Goal: Task Accomplishment & Management: Use online tool/utility

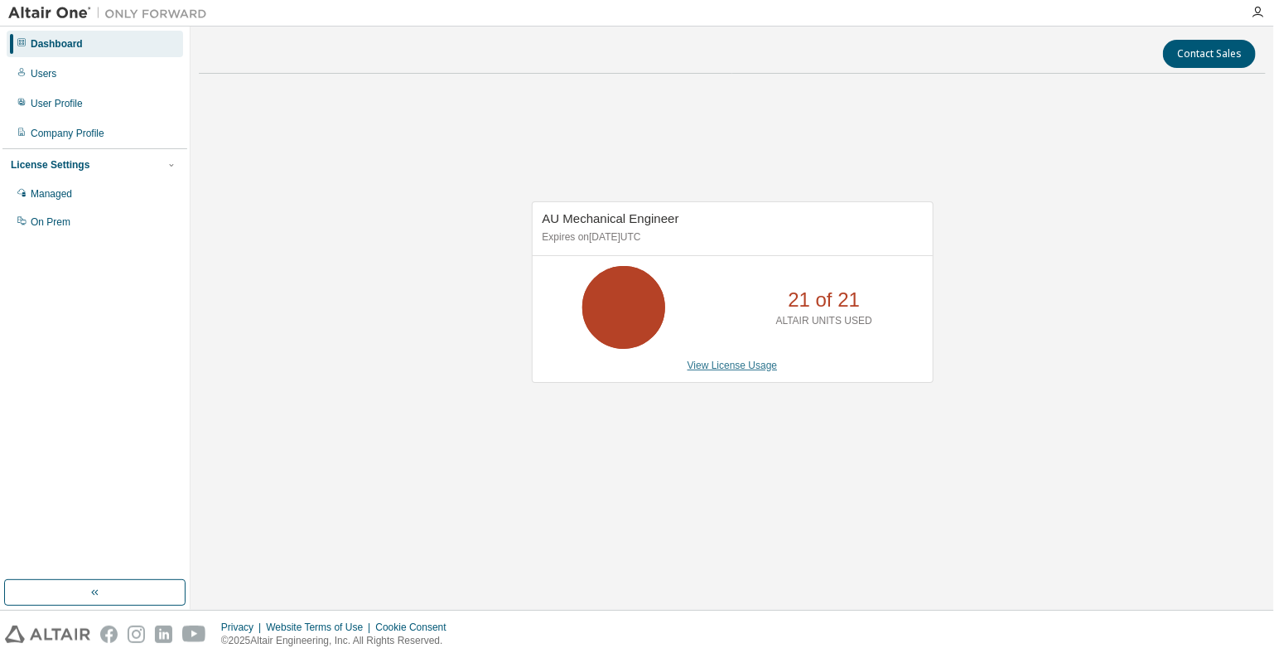
click at [736, 364] on link "View License Usage" at bounding box center [733, 366] width 90 height 12
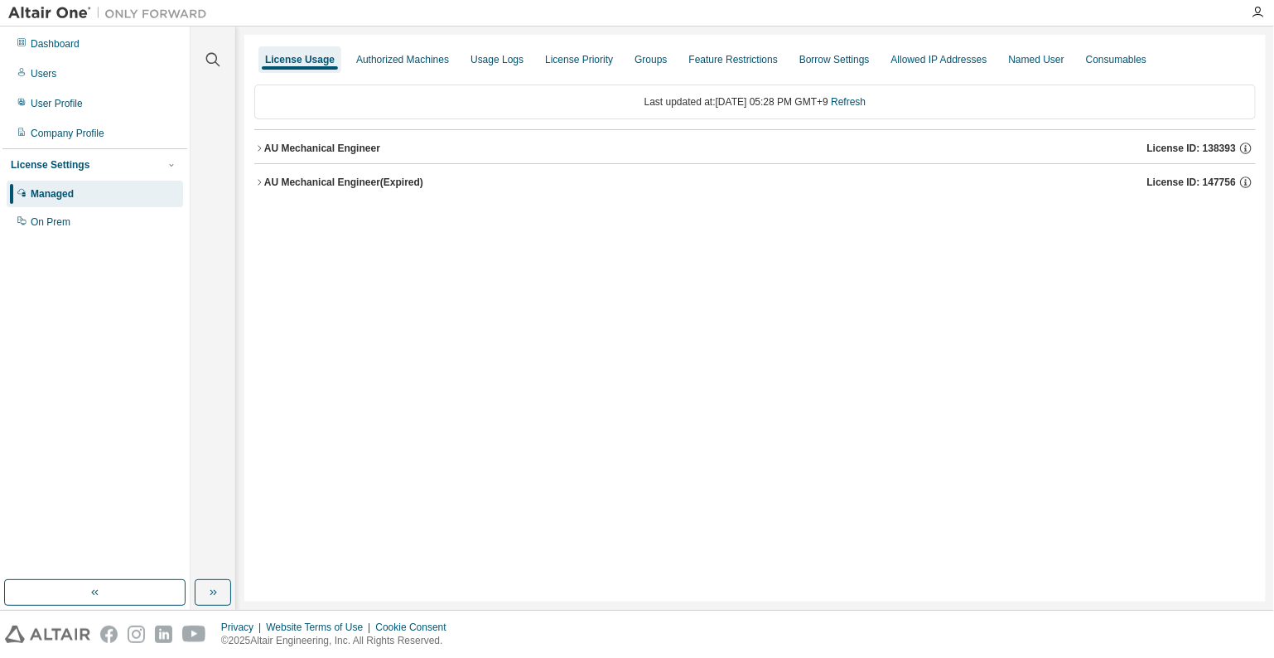
click at [345, 148] on div "AU Mechanical Engineer" at bounding box center [322, 148] width 116 height 13
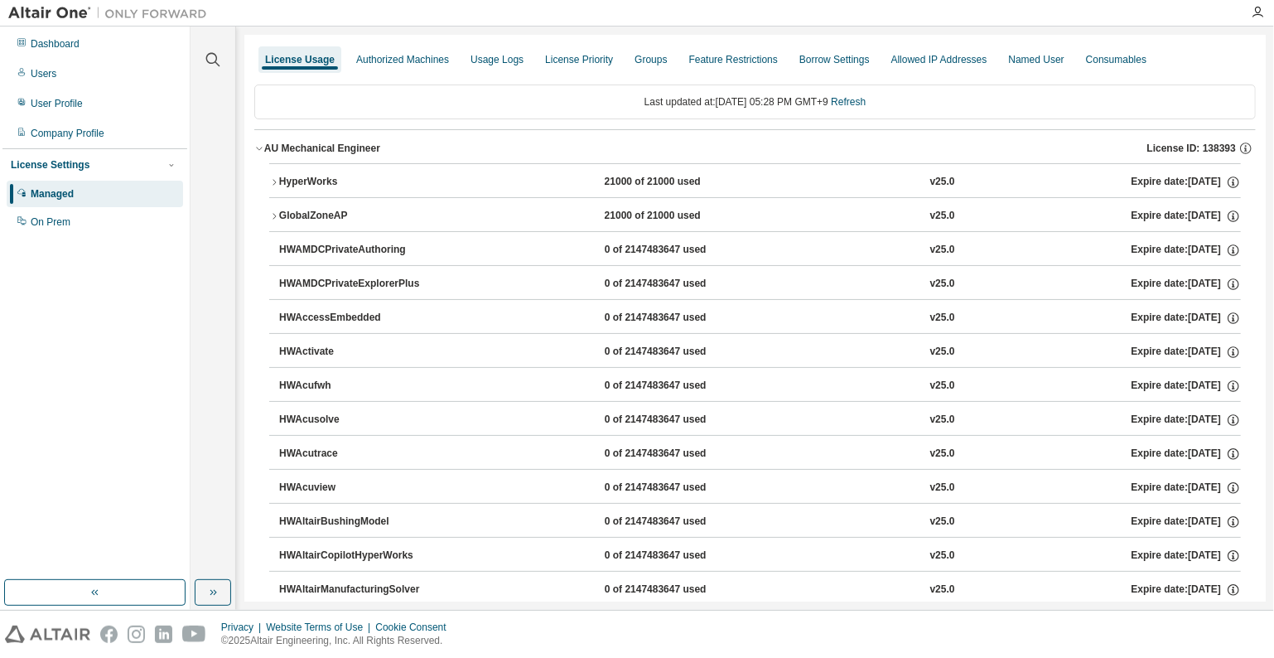
click at [298, 181] on div "HyperWorks" at bounding box center [353, 182] width 149 height 15
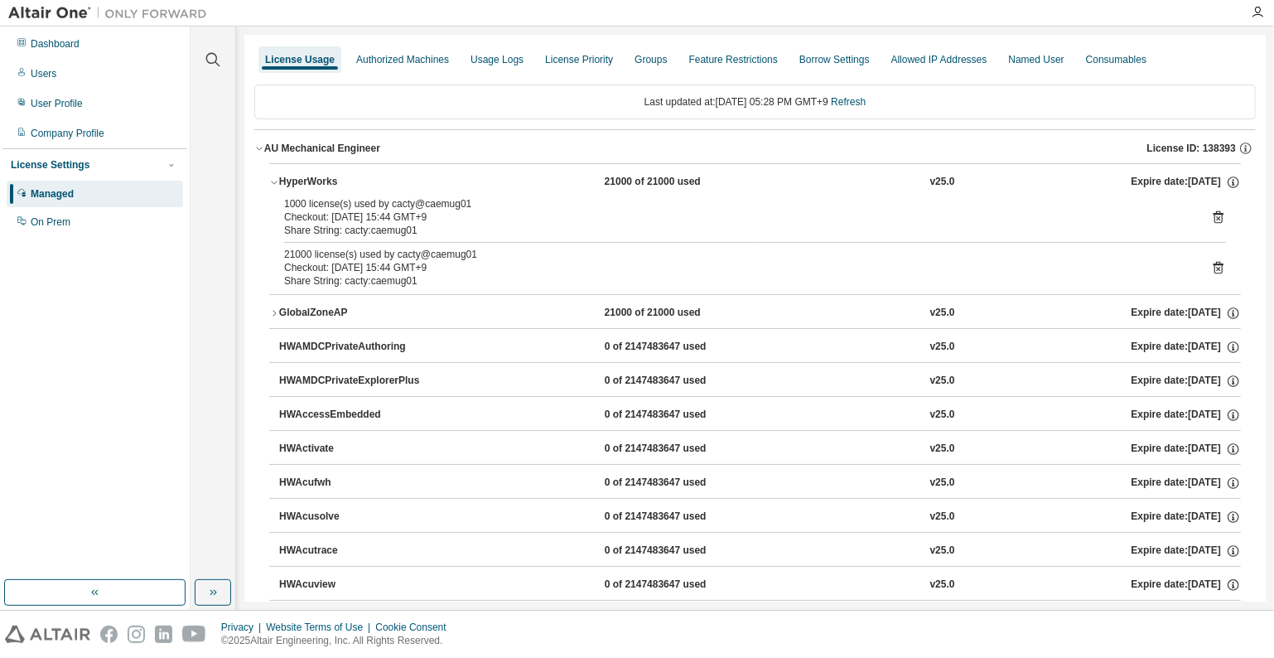
click at [318, 314] on div "GlobalZoneAP" at bounding box center [353, 313] width 149 height 15
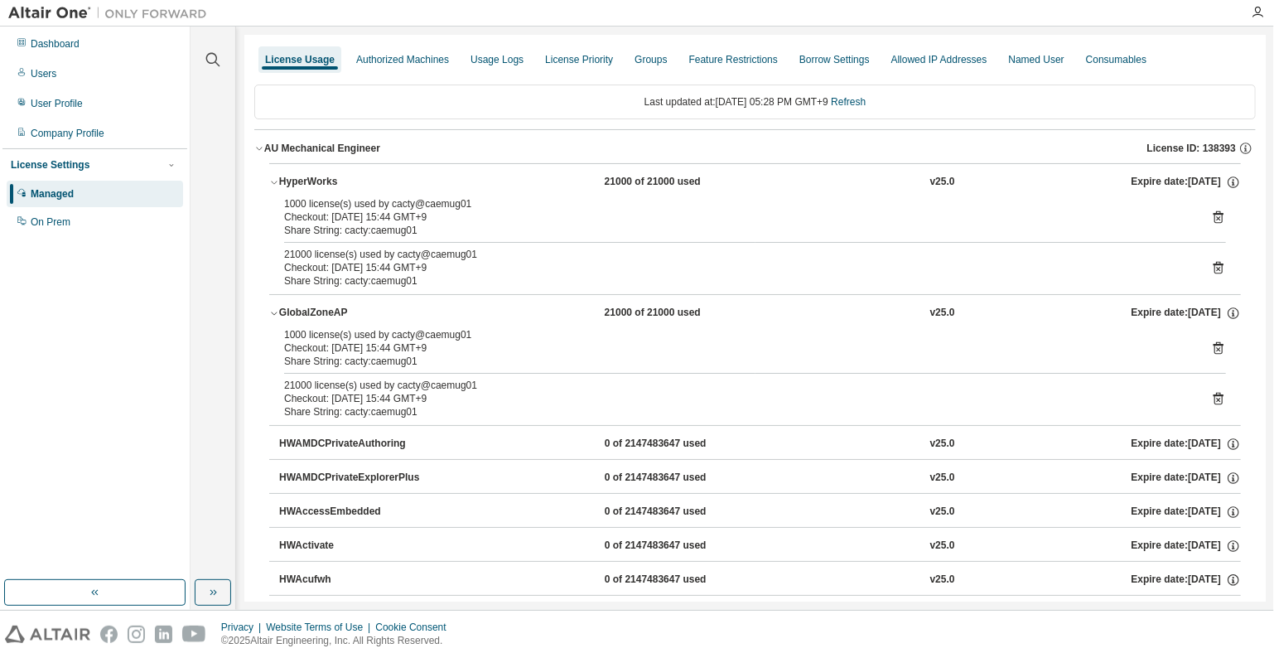
click at [1216, 399] on icon at bounding box center [1218, 400] width 4 height 4
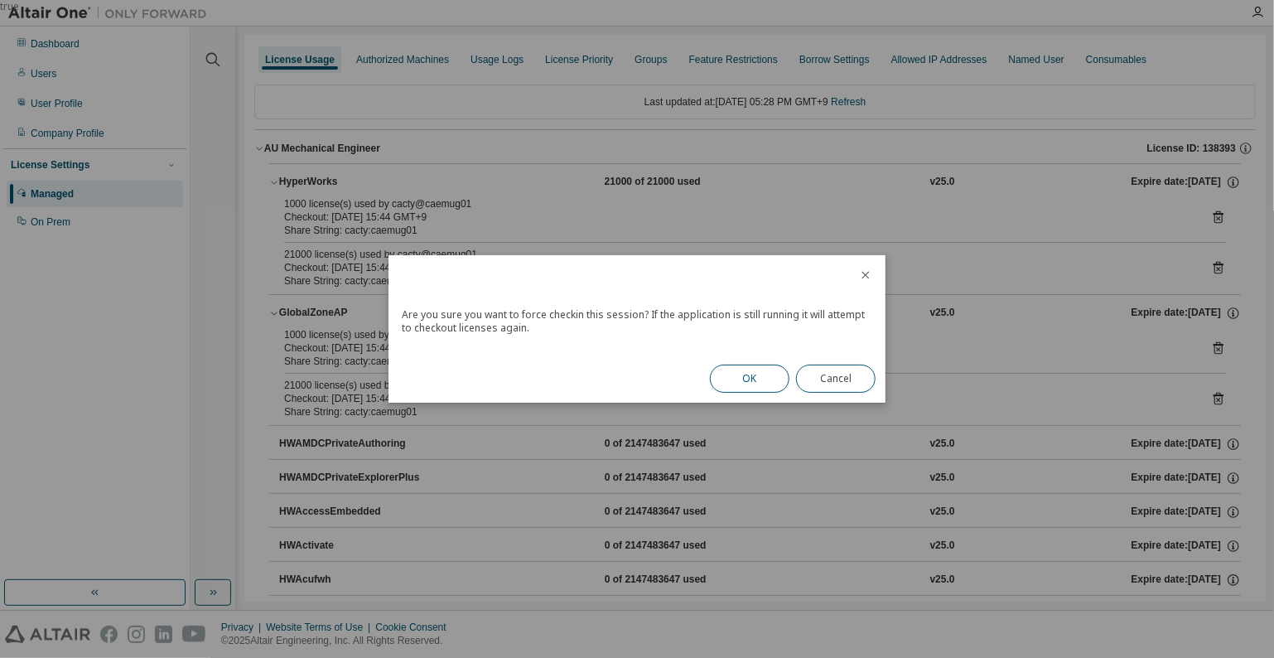
click at [755, 375] on button "OK" at bounding box center [750, 379] width 80 height 28
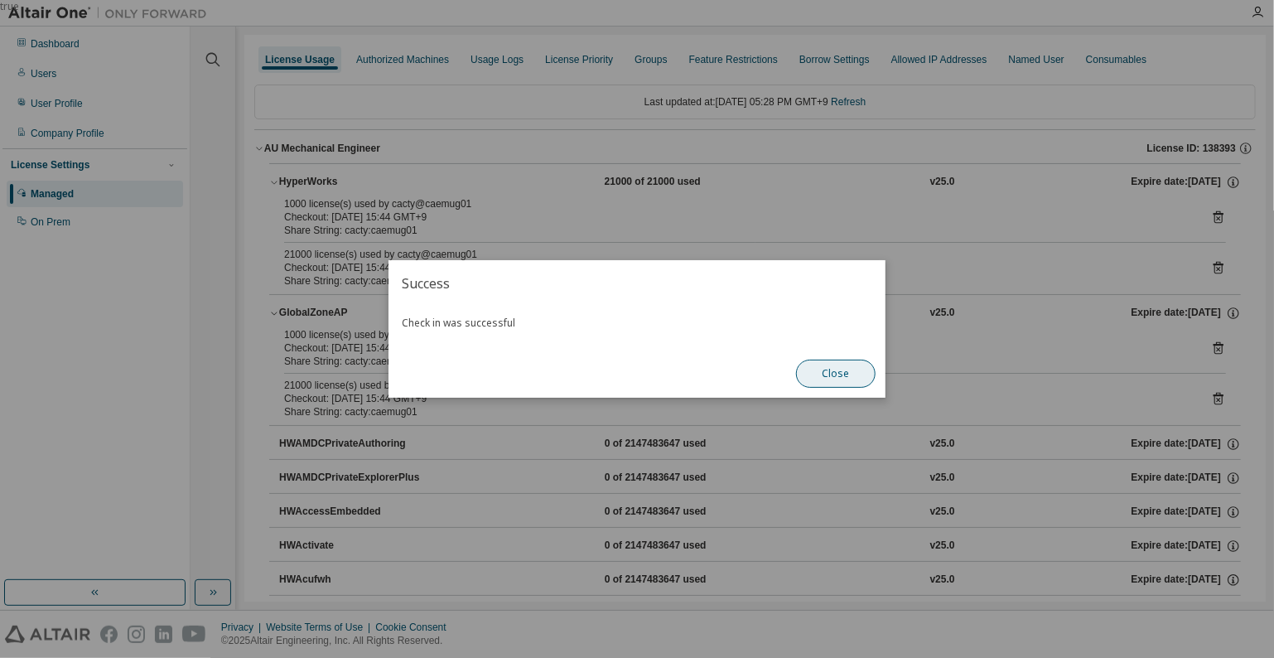
click at [834, 374] on button "Close" at bounding box center [836, 374] width 80 height 28
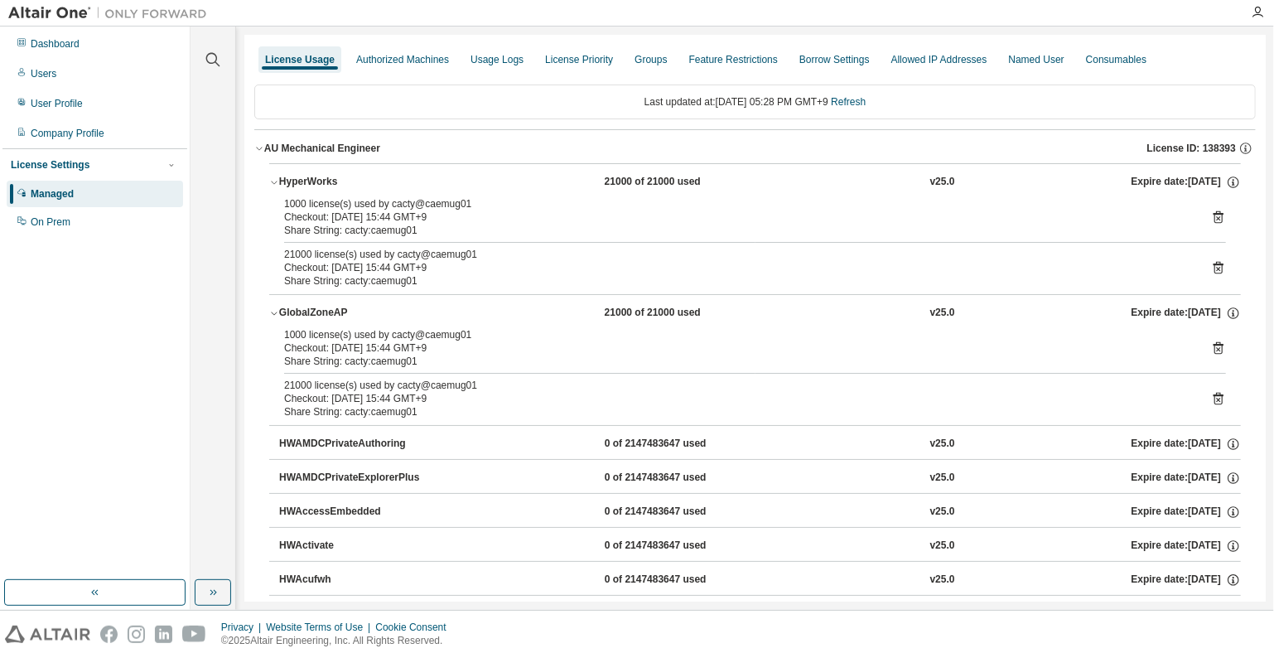
click at [1211, 215] on icon at bounding box center [1218, 217] width 15 height 15
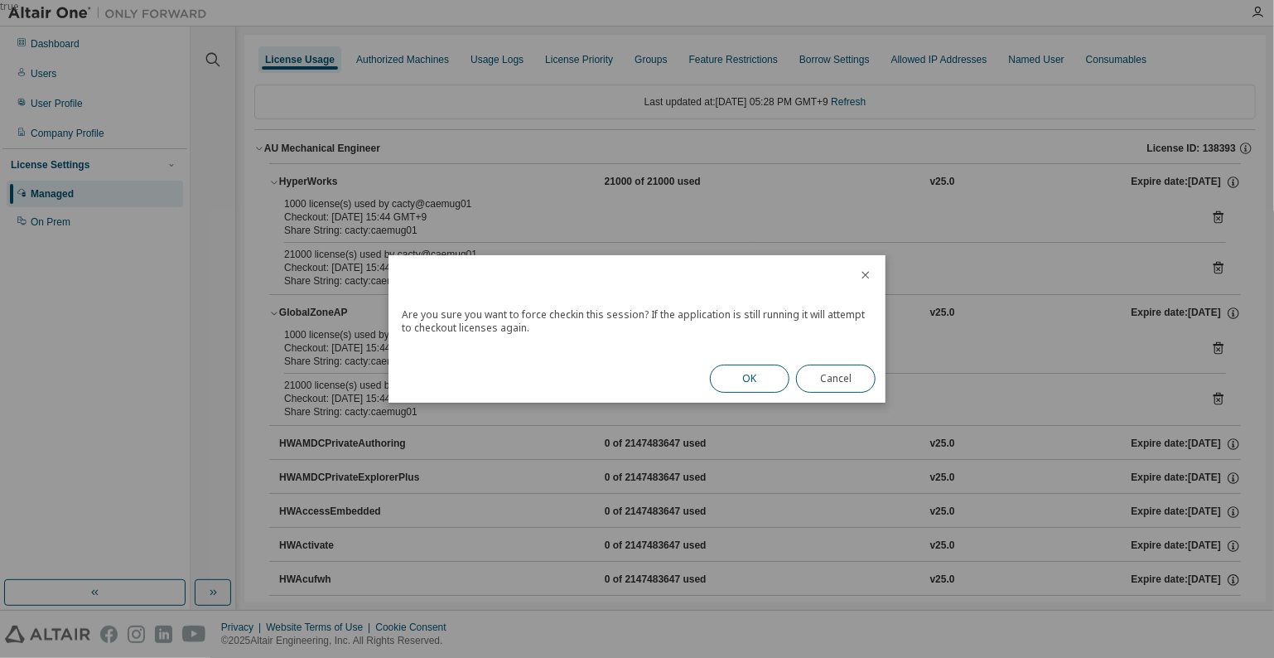
click at [757, 374] on button "OK" at bounding box center [750, 379] width 80 height 28
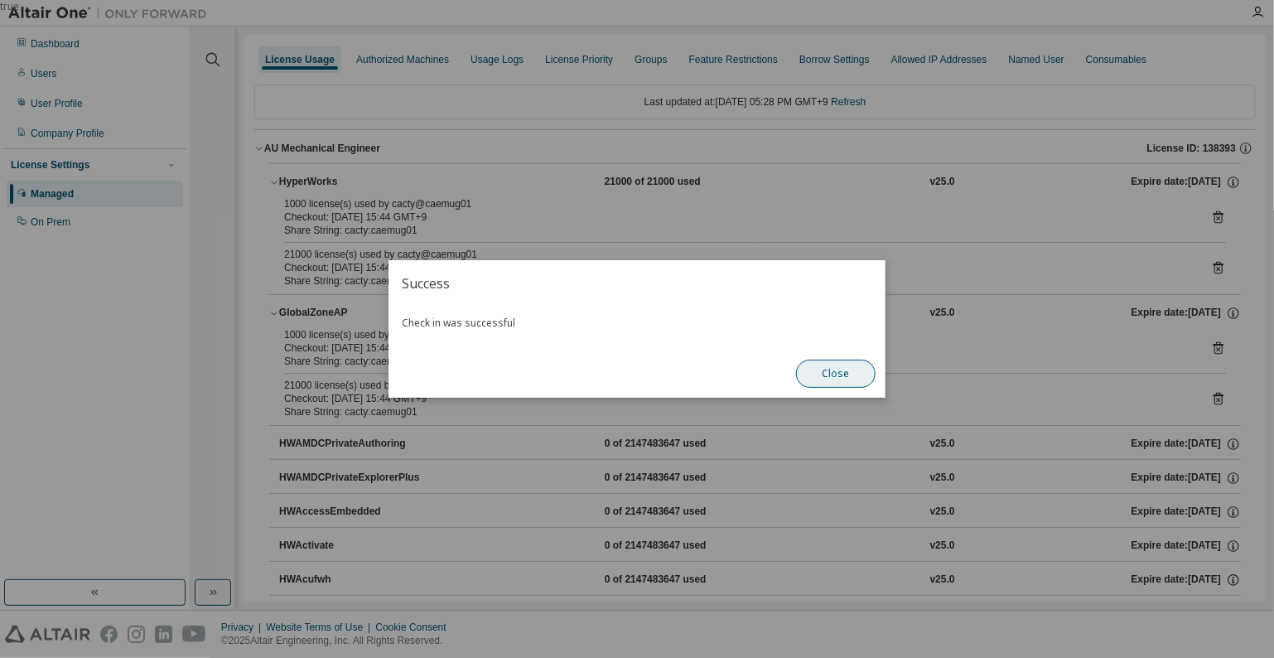
click at [825, 379] on button "Close" at bounding box center [836, 374] width 80 height 28
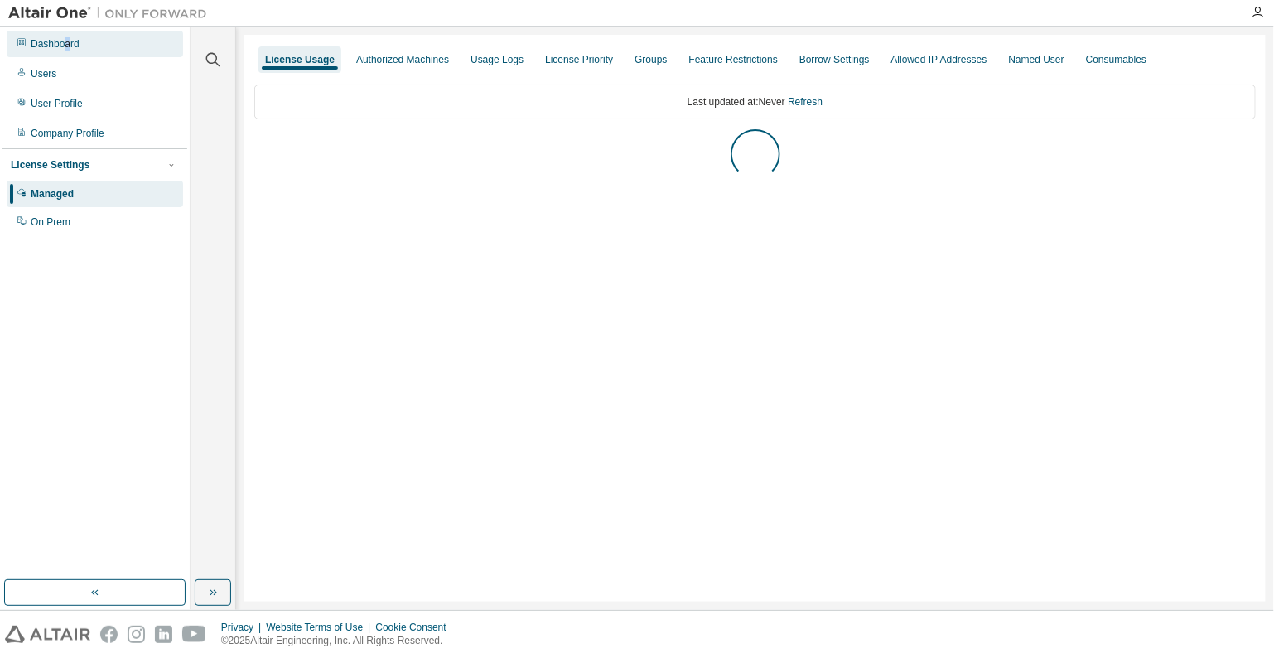
click at [66, 46] on div "Dashboard" at bounding box center [55, 43] width 49 height 13
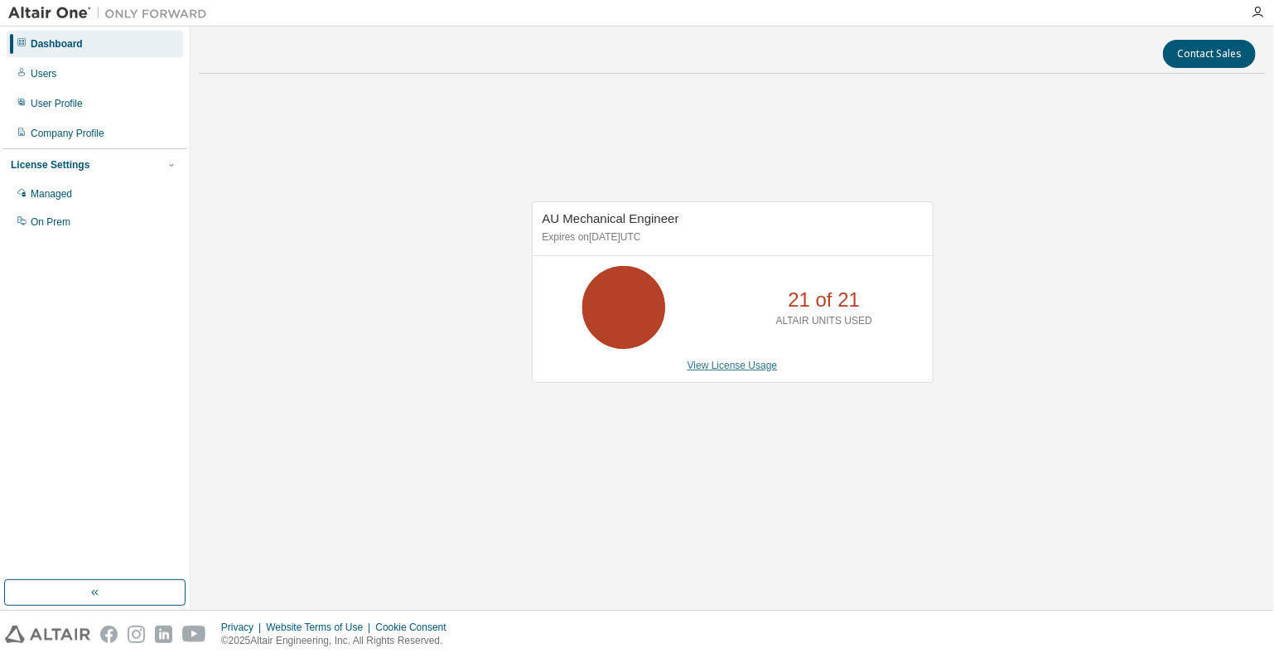
click at [744, 366] on link "View License Usage" at bounding box center [733, 366] width 90 height 12
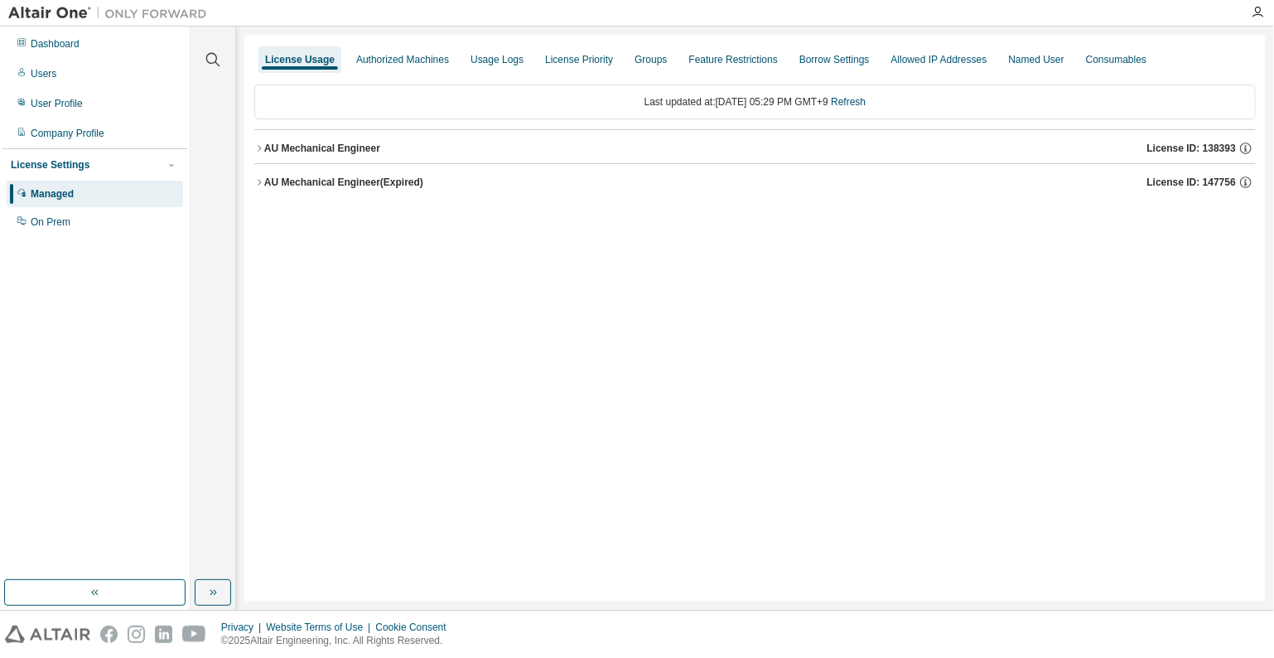
click at [318, 155] on button "AU Mechanical Engineer License ID: 138393" at bounding box center [755, 148] width 1002 height 36
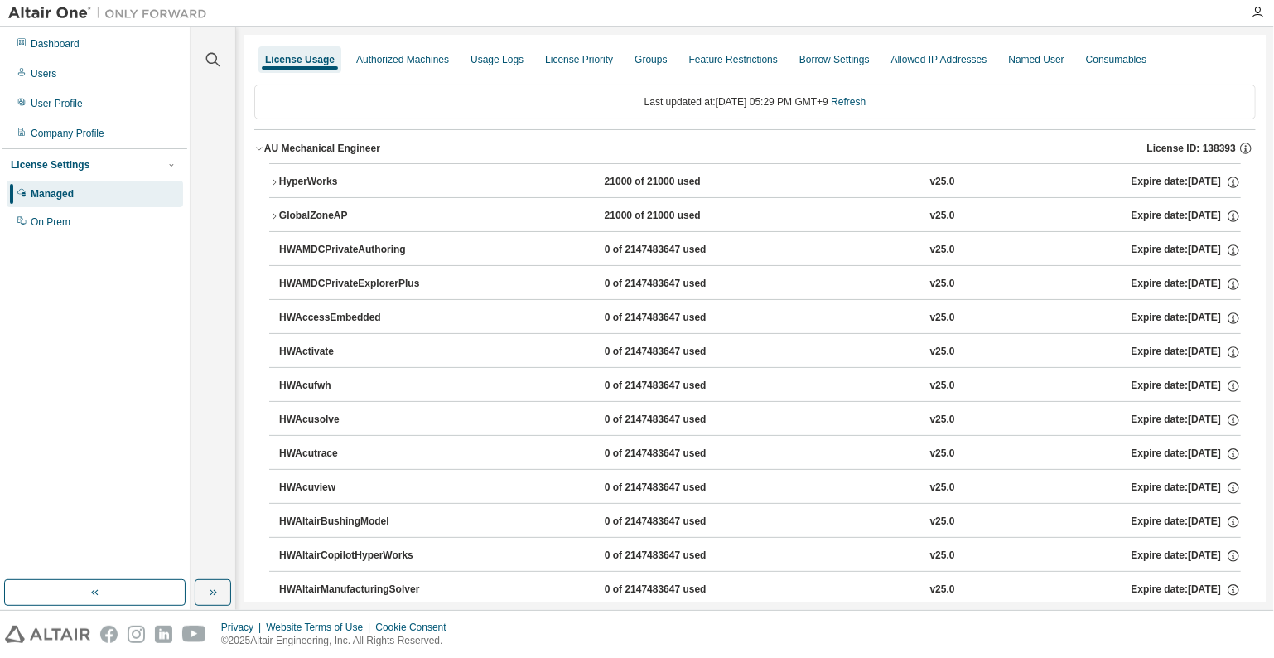
click at [312, 178] on div "HyperWorks" at bounding box center [353, 182] width 149 height 15
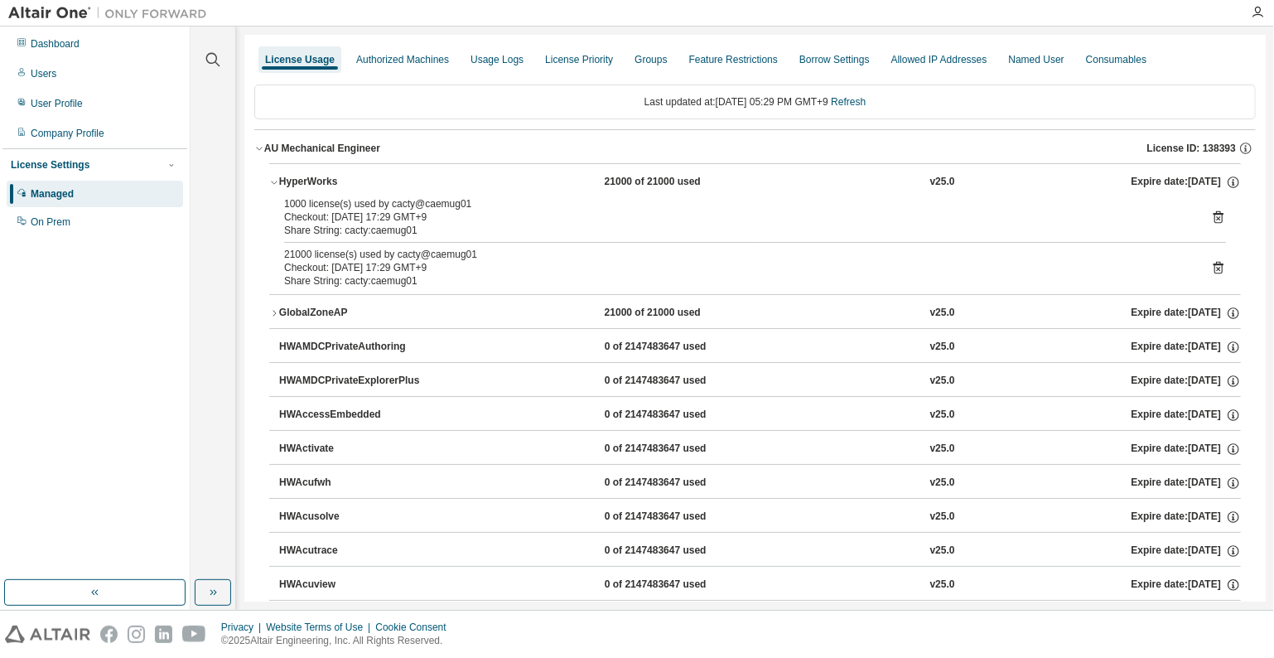
click at [1211, 215] on icon at bounding box center [1218, 217] width 15 height 15
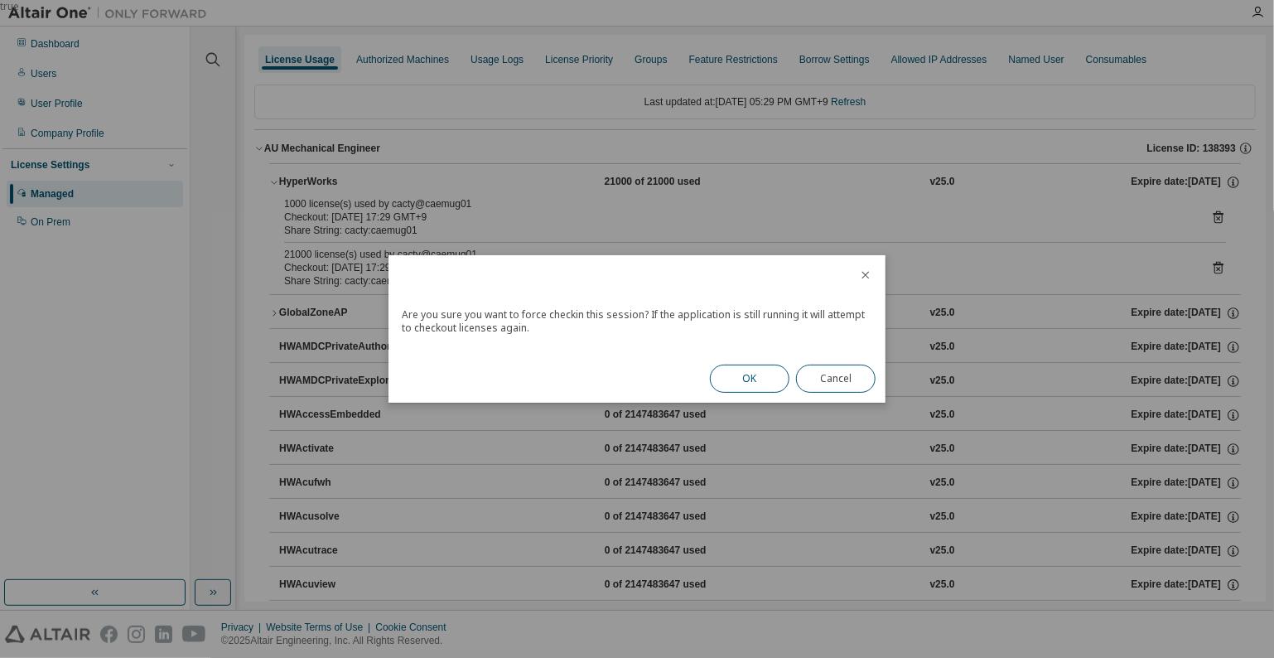
click at [759, 378] on button "OK" at bounding box center [750, 379] width 80 height 28
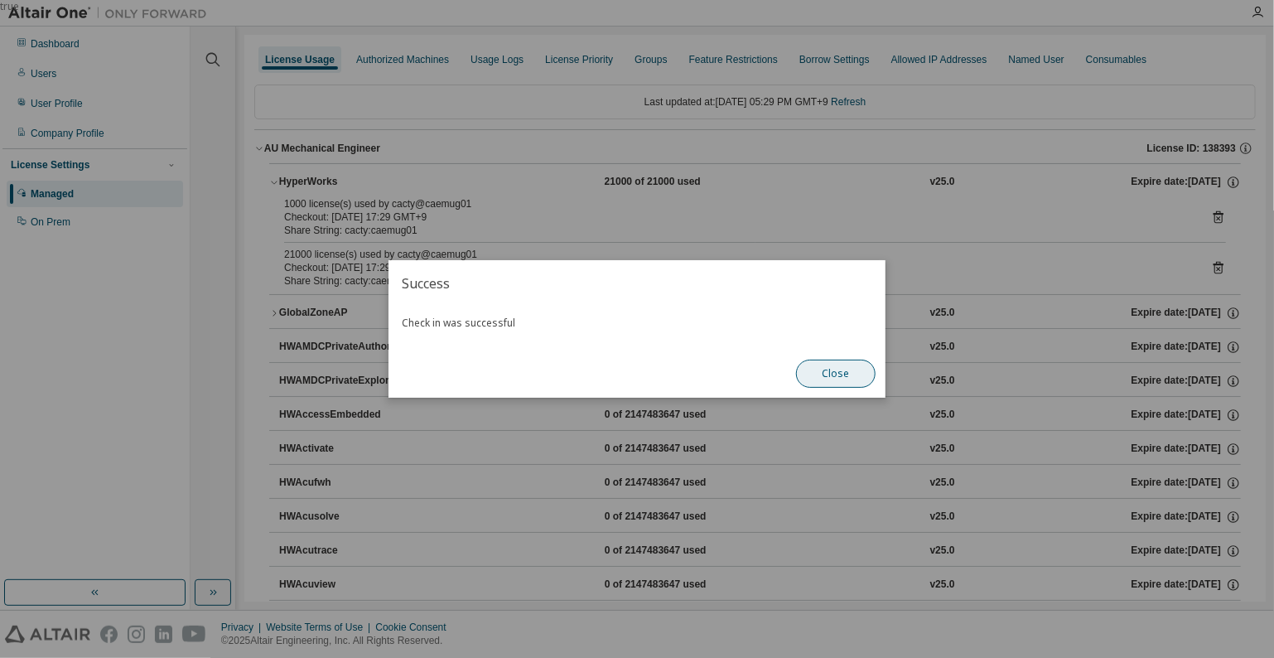
click at [832, 381] on button "Close" at bounding box center [836, 374] width 80 height 28
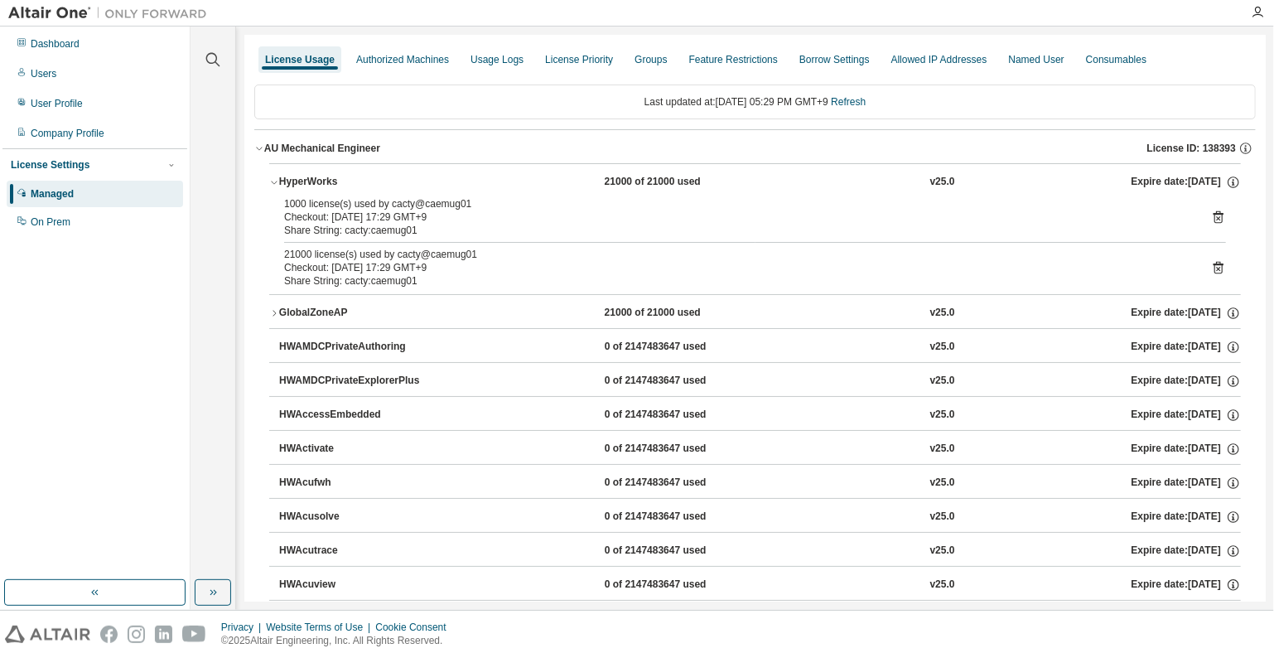
click at [1213, 215] on icon at bounding box center [1218, 217] width 15 height 15
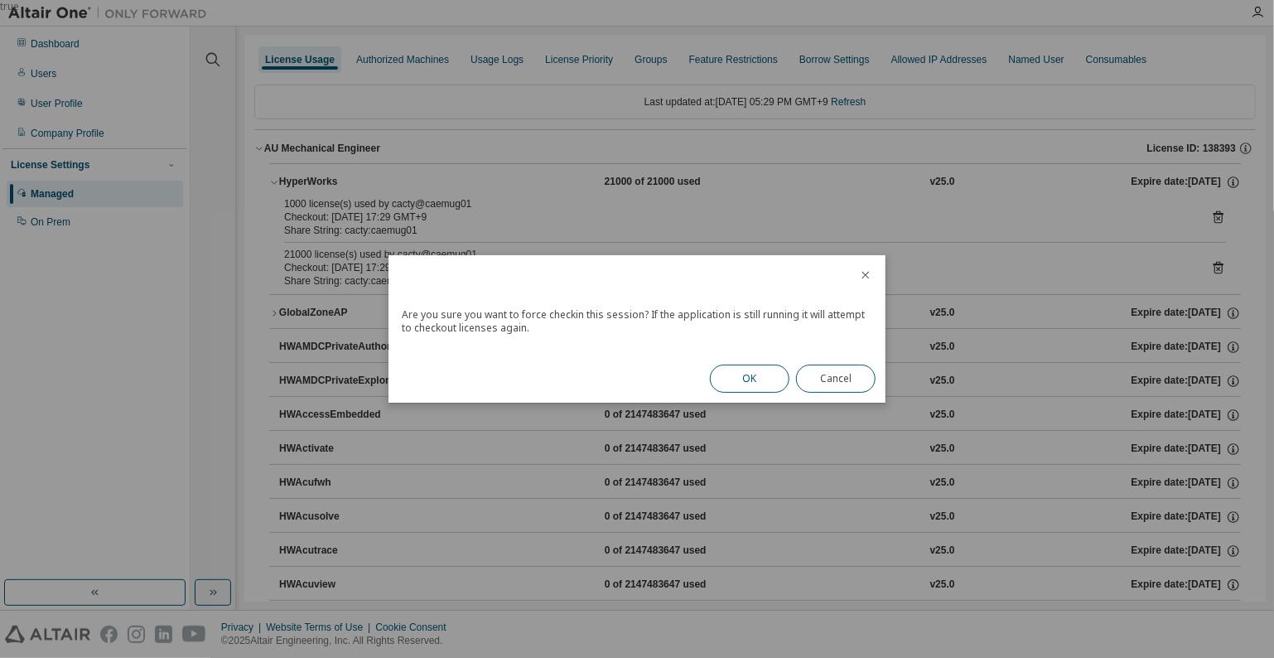
click at [752, 382] on button "OK" at bounding box center [750, 379] width 80 height 28
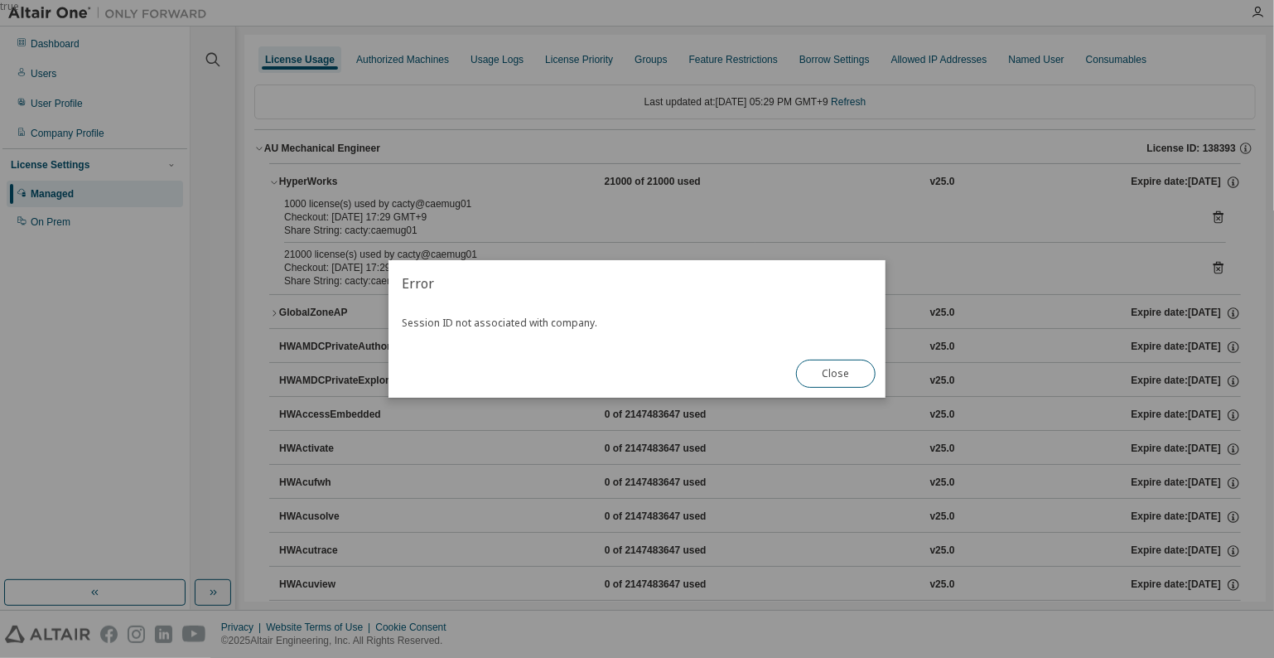
drag, startPoint x: 821, startPoint y: 370, endPoint x: 812, endPoint y: 370, distance: 9.1
click at [819, 370] on button "Close" at bounding box center [836, 374] width 80 height 28
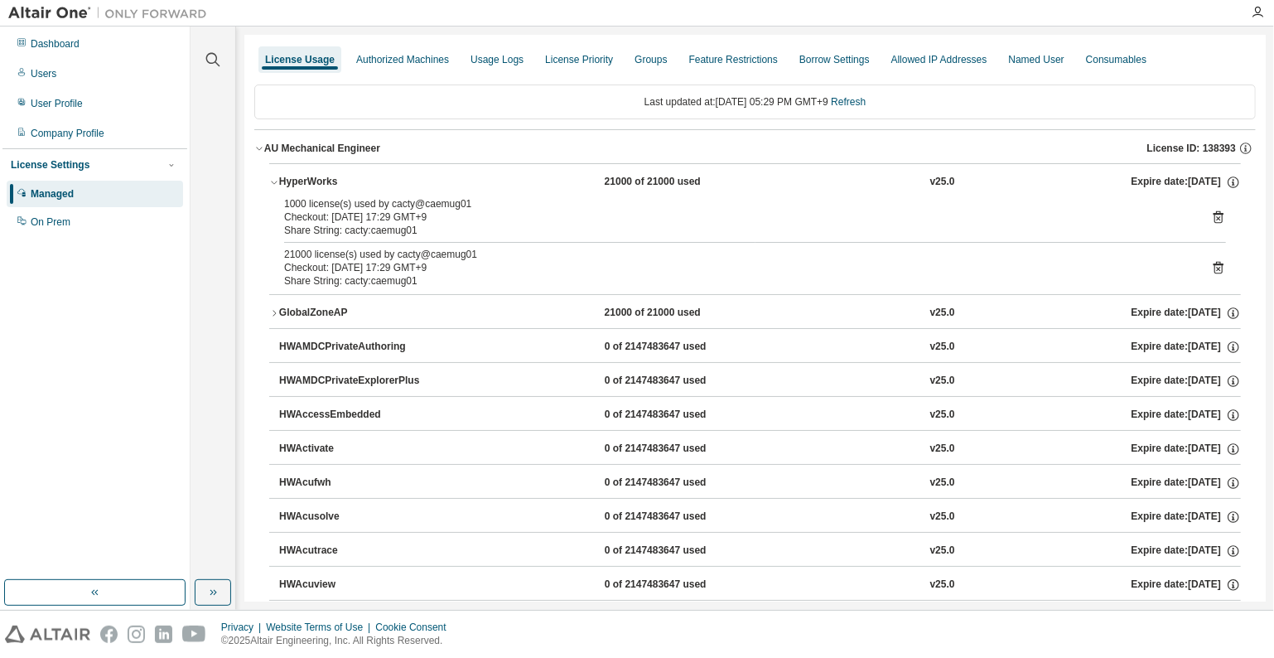
click at [308, 311] on div "GlobalZoneAP" at bounding box center [353, 313] width 149 height 15
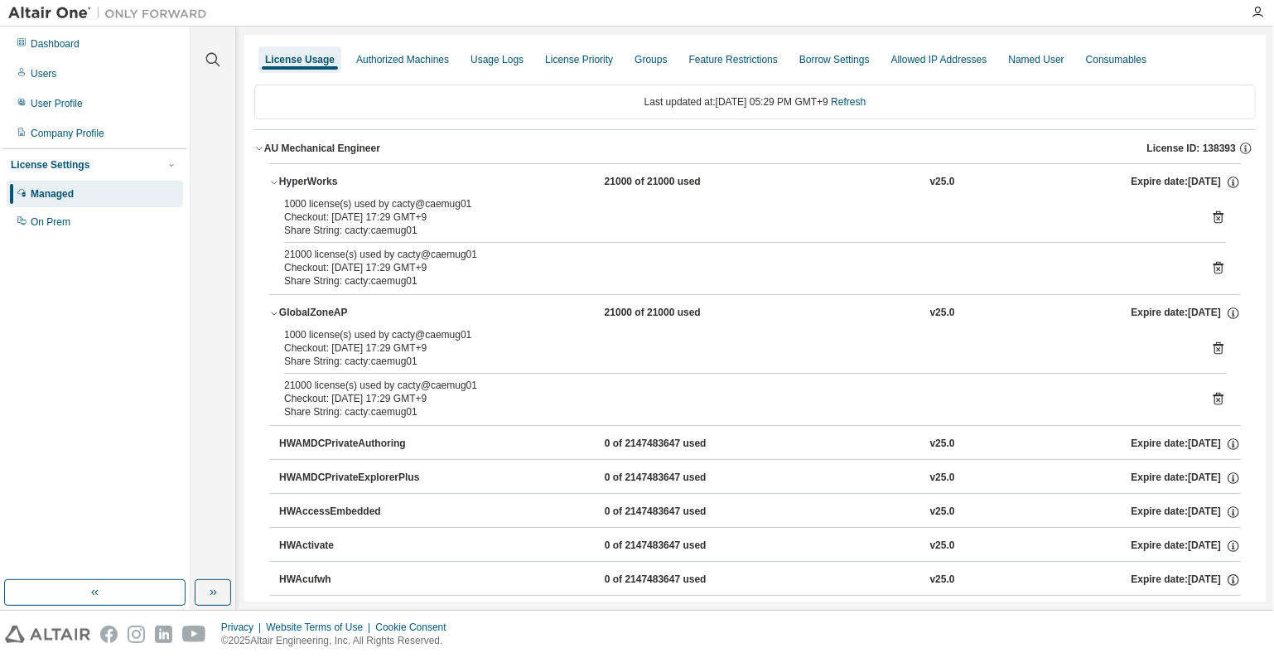
click at [1214, 344] on icon at bounding box center [1219, 348] width 10 height 12
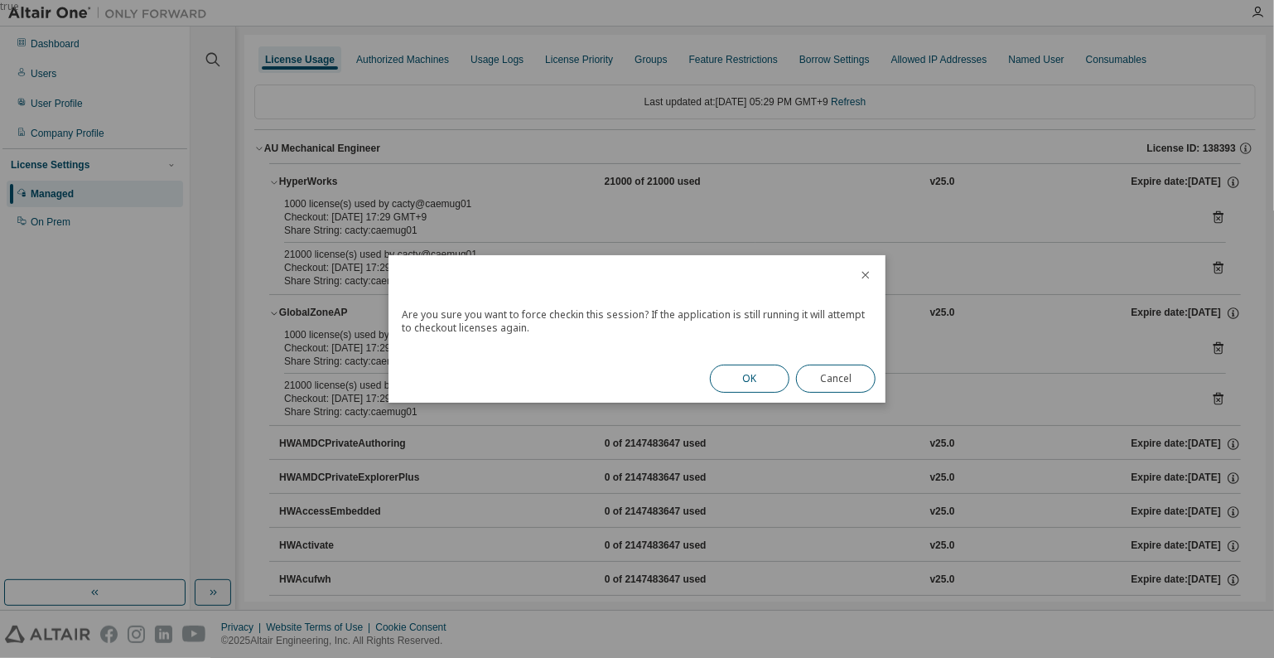
click at [768, 379] on button "OK" at bounding box center [750, 379] width 80 height 28
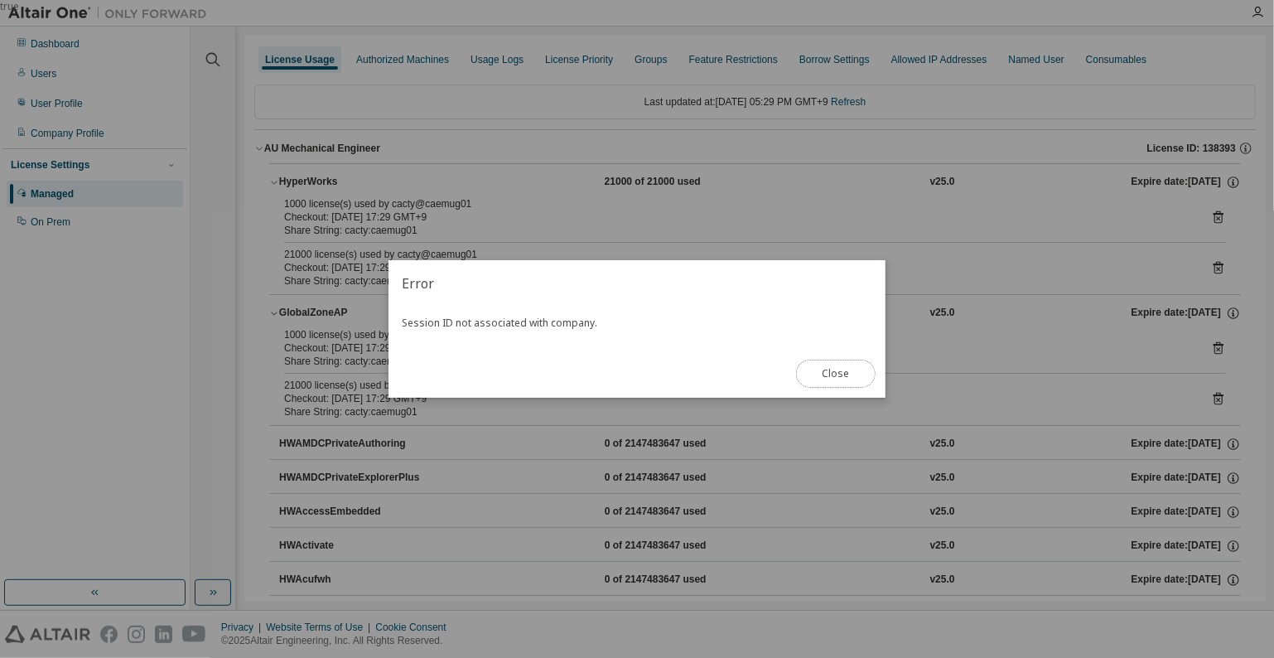
click at [814, 374] on button "Close" at bounding box center [836, 374] width 80 height 28
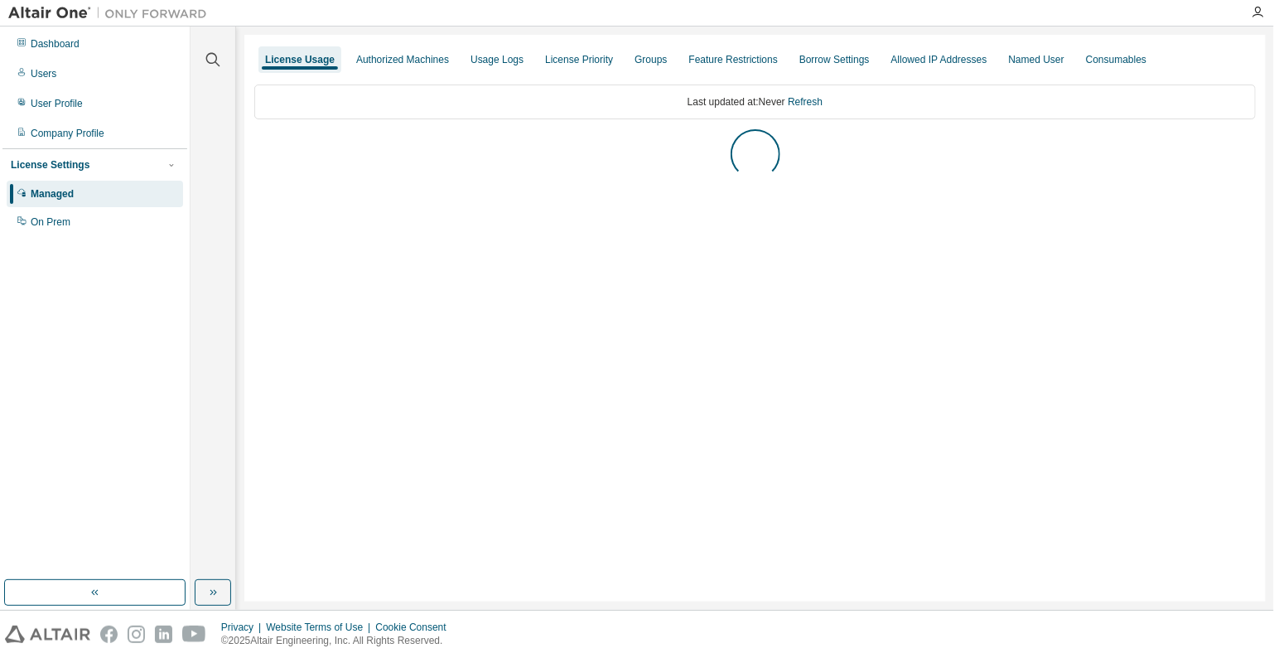
click at [54, 42] on div "Dashboard" at bounding box center [55, 43] width 49 height 13
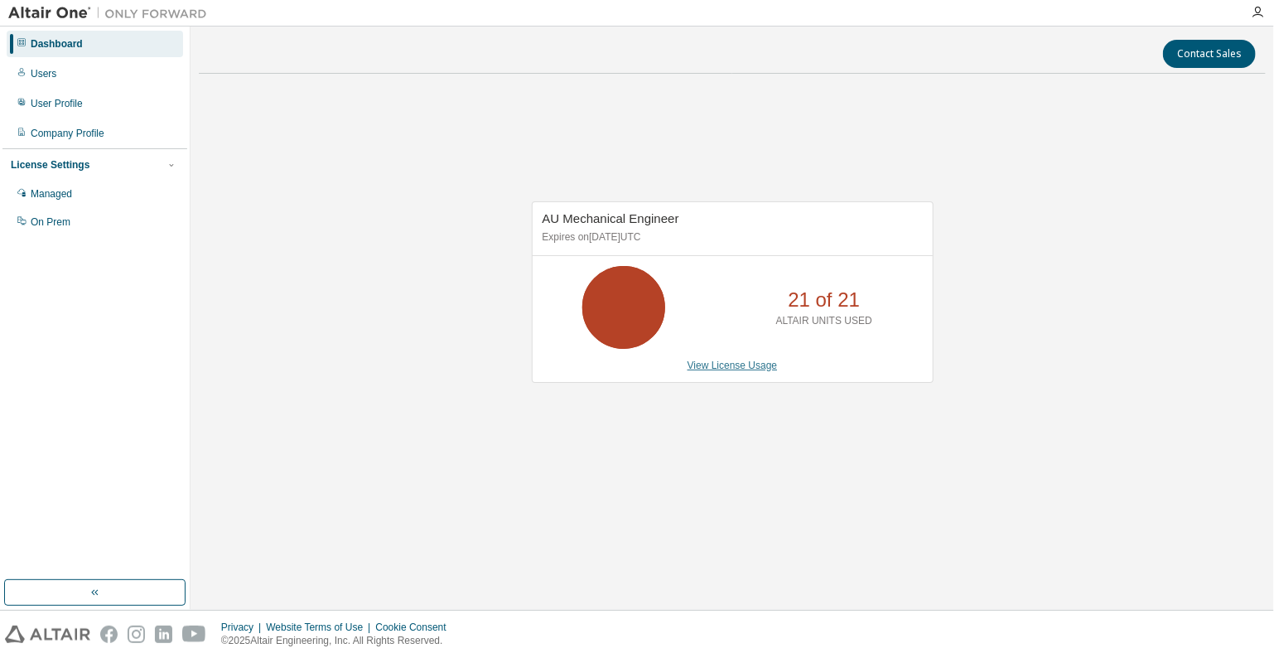
click at [724, 368] on link "View License Usage" at bounding box center [733, 366] width 90 height 12
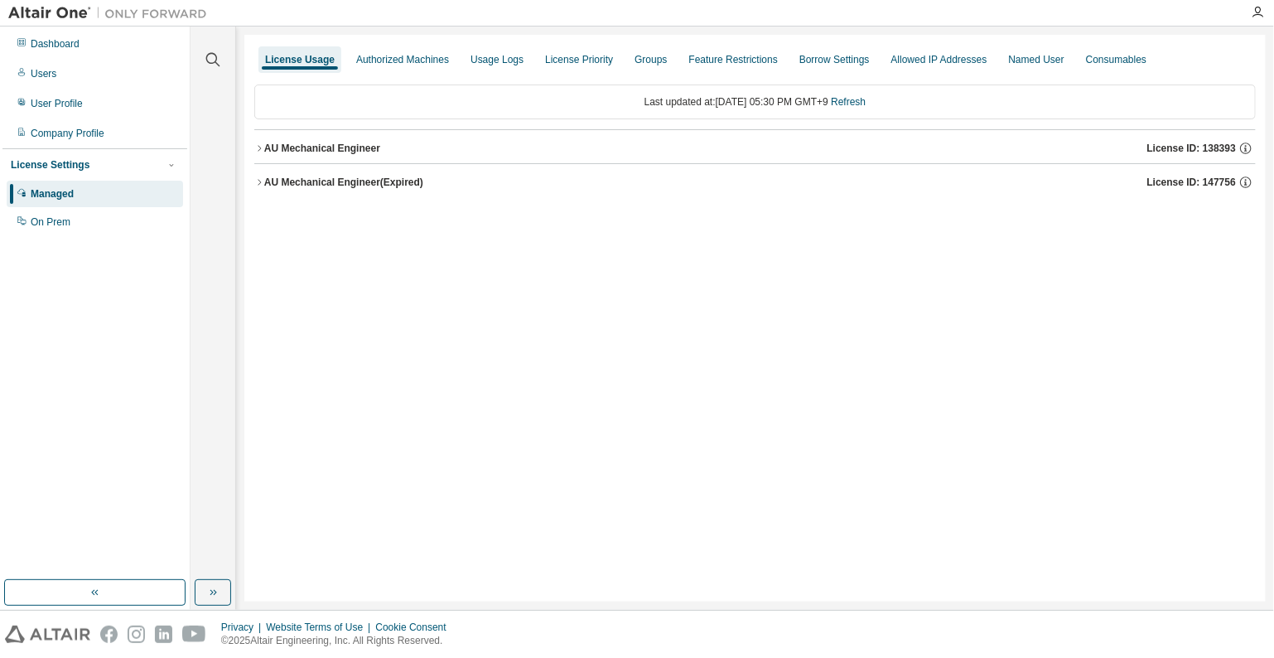
click at [279, 145] on div "AU Mechanical Engineer" at bounding box center [322, 148] width 116 height 13
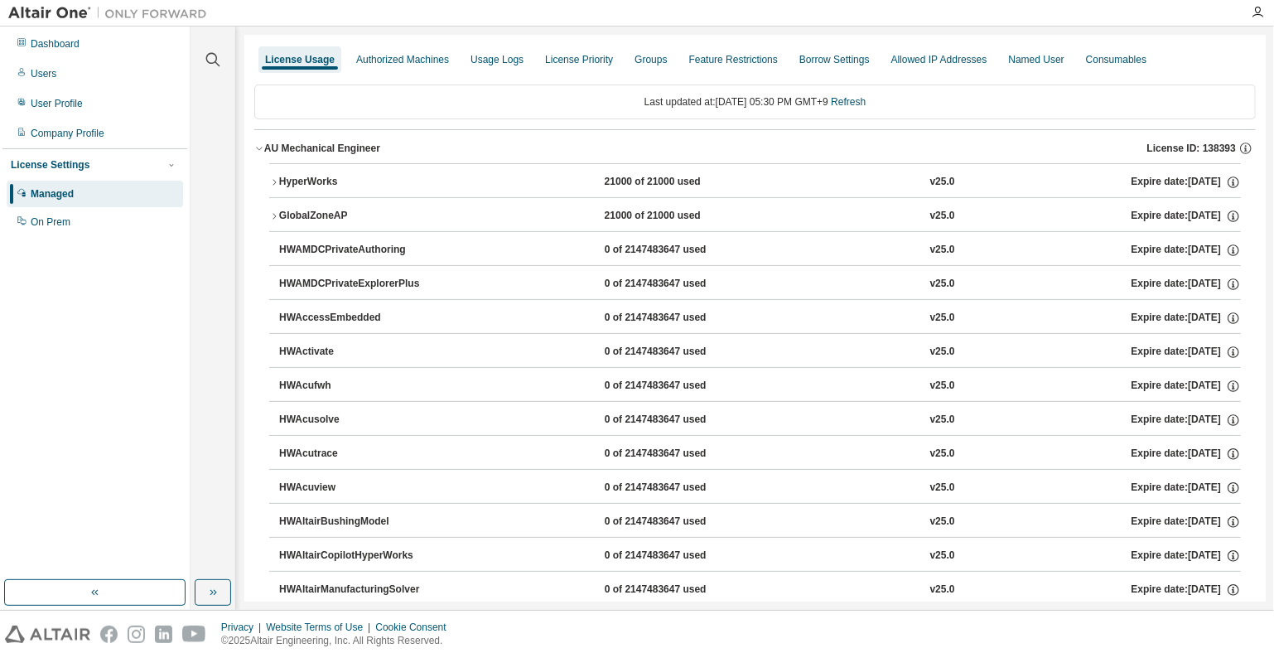
click at [316, 175] on div "HyperWorks" at bounding box center [353, 182] width 149 height 15
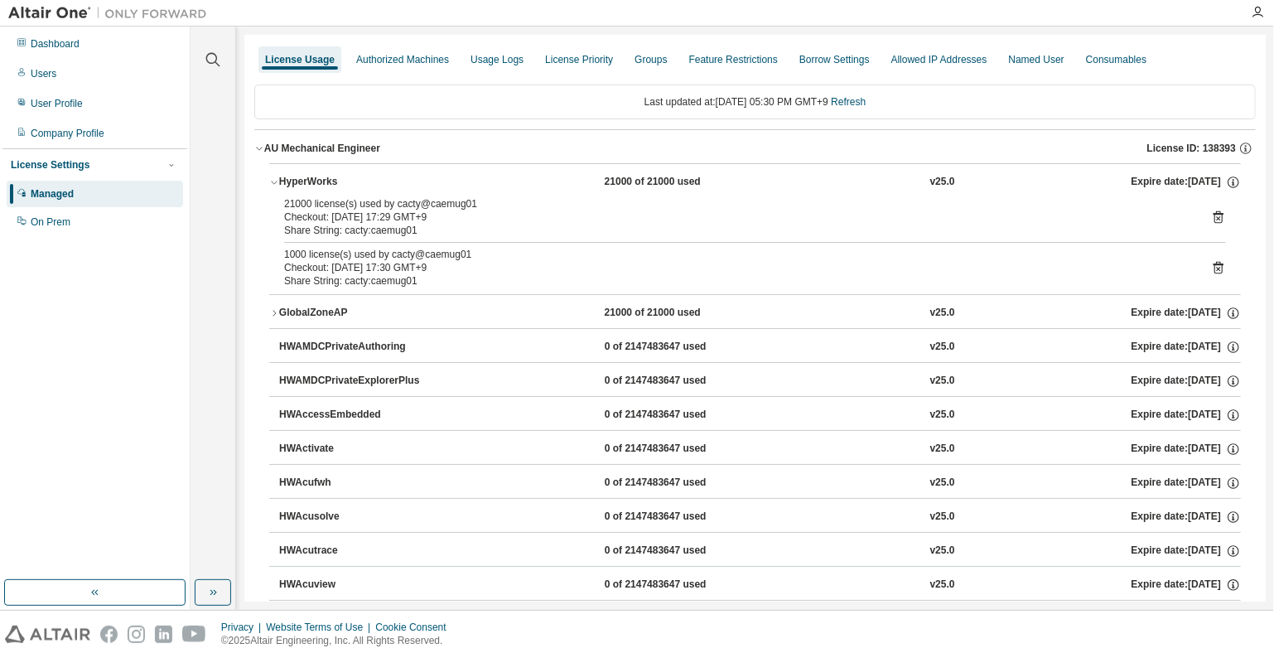
click at [1211, 216] on icon at bounding box center [1218, 217] width 15 height 15
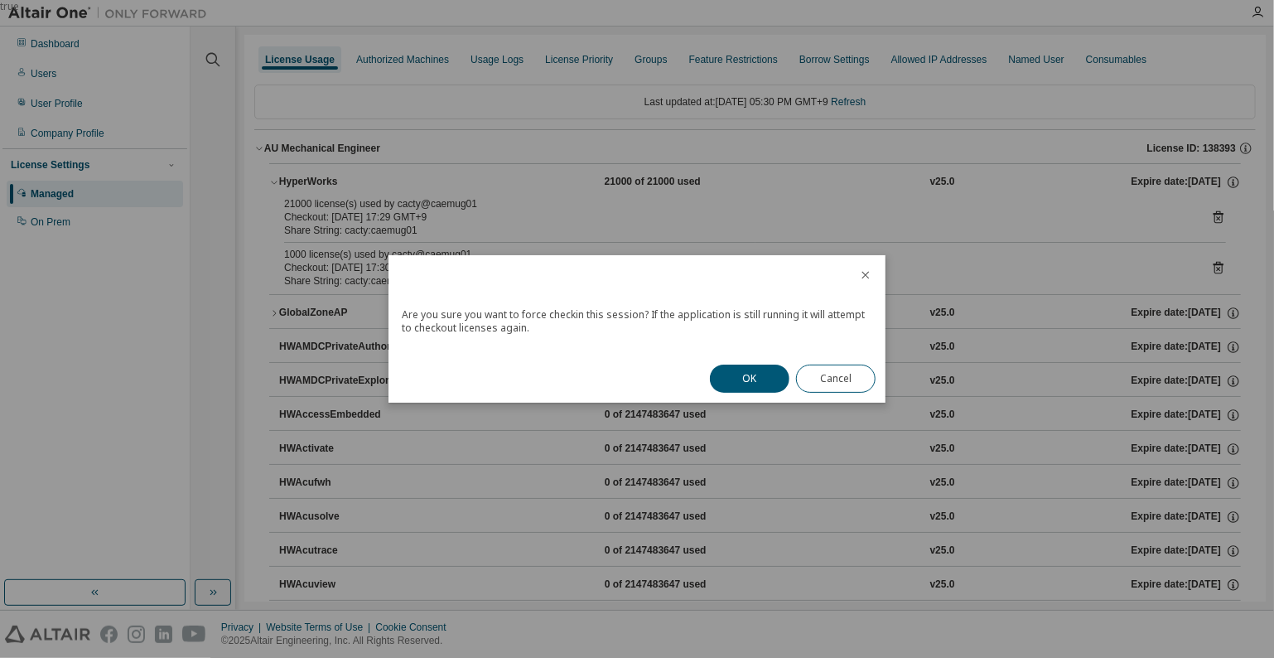
click at [747, 380] on button "OK" at bounding box center [750, 379] width 80 height 28
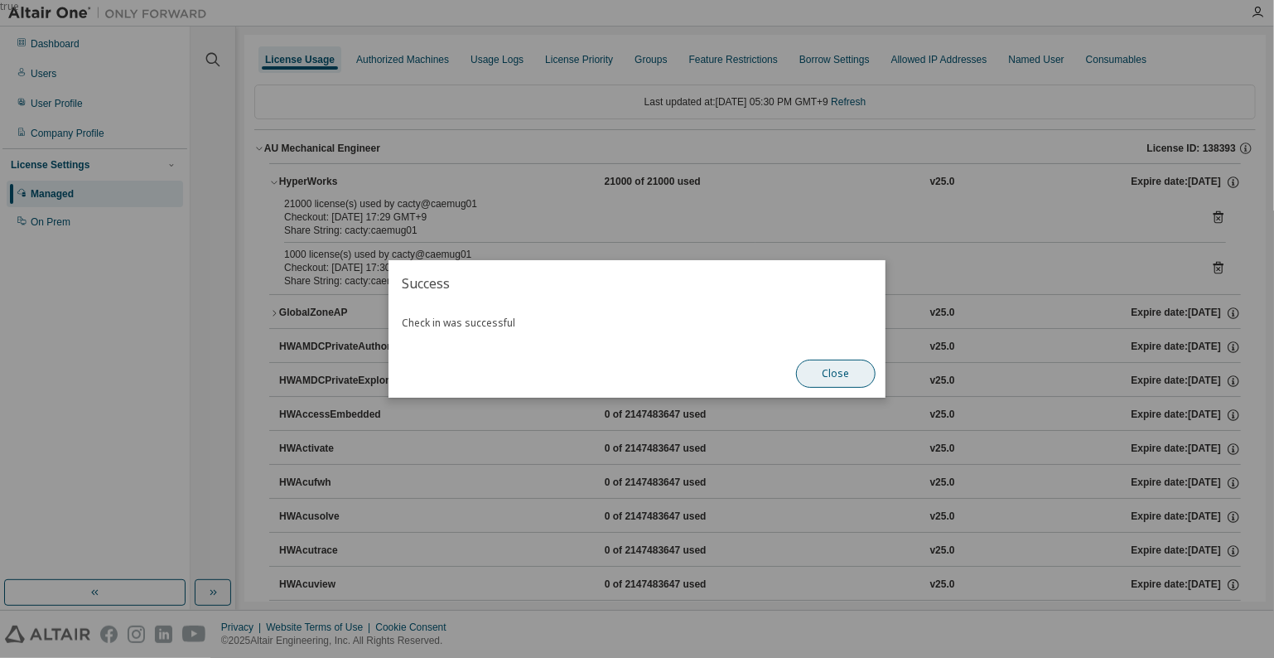
click at [822, 379] on button "Close" at bounding box center [836, 374] width 80 height 28
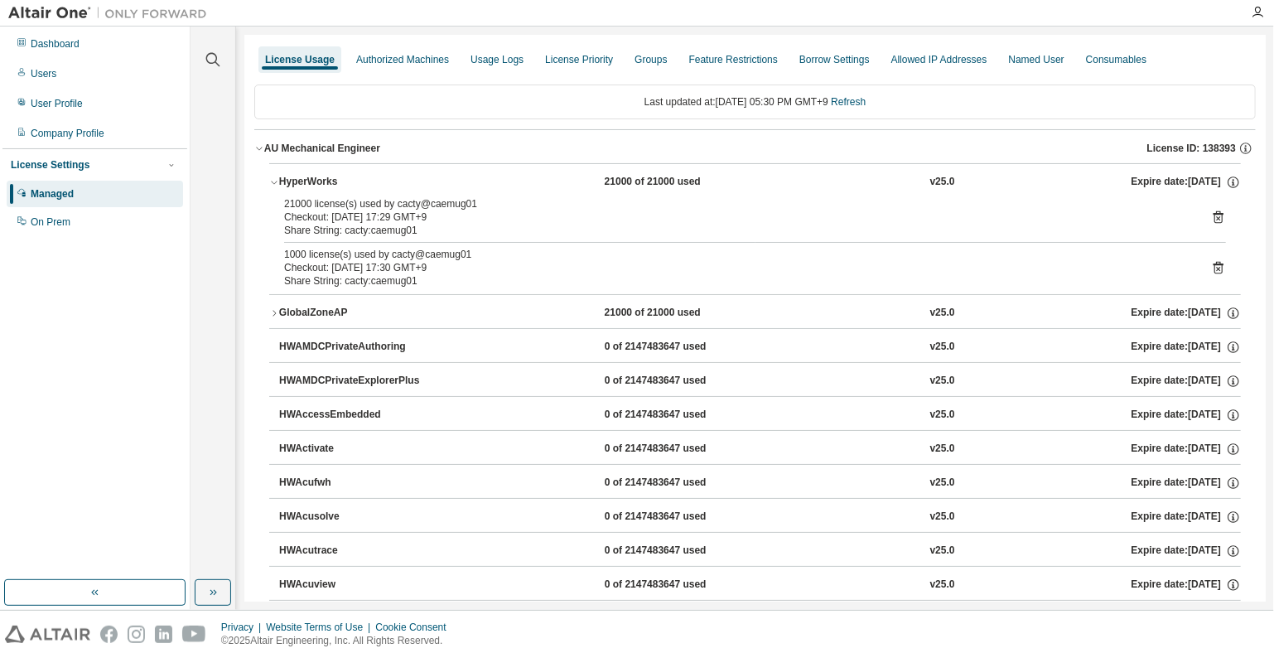
click at [1212, 266] on icon at bounding box center [1218, 267] width 15 height 15
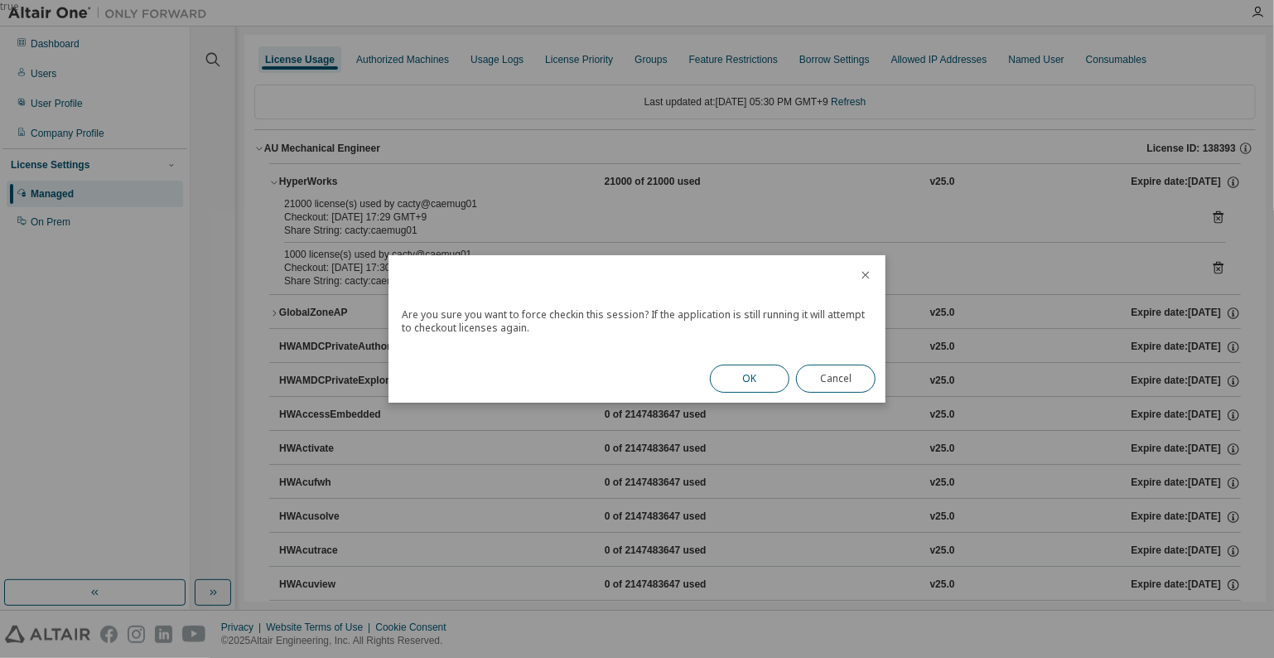
click at [756, 372] on button "OK" at bounding box center [750, 379] width 80 height 28
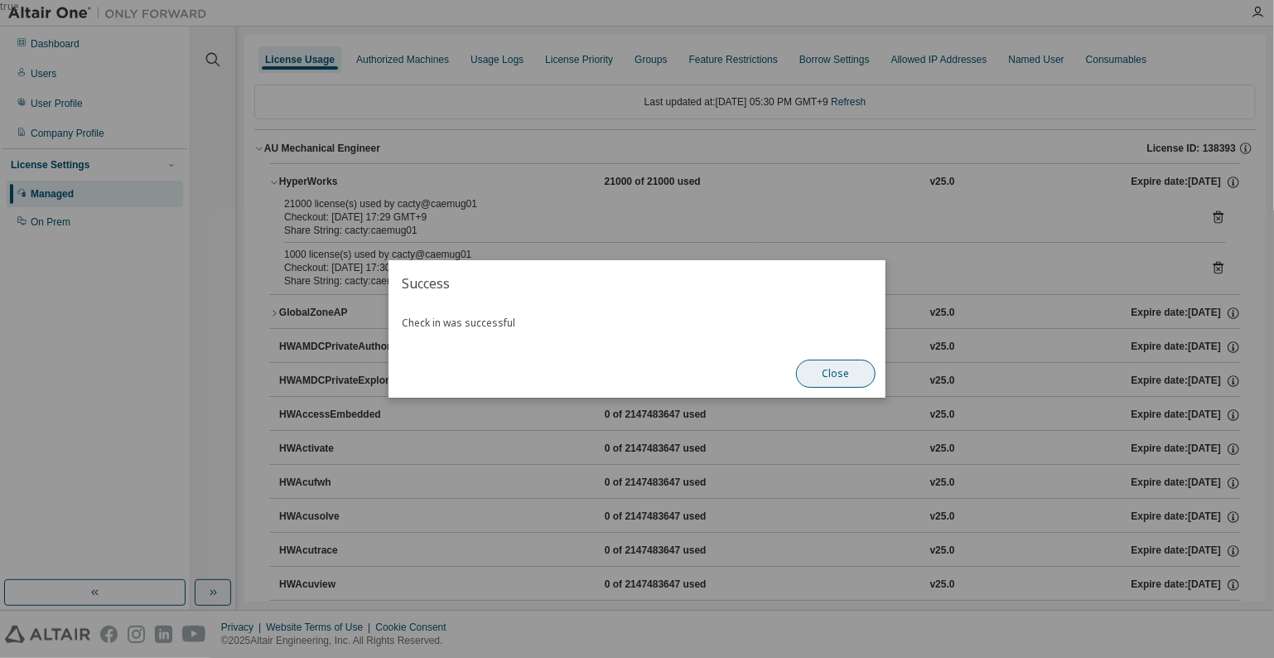
click at [815, 380] on button "Close" at bounding box center [836, 374] width 80 height 28
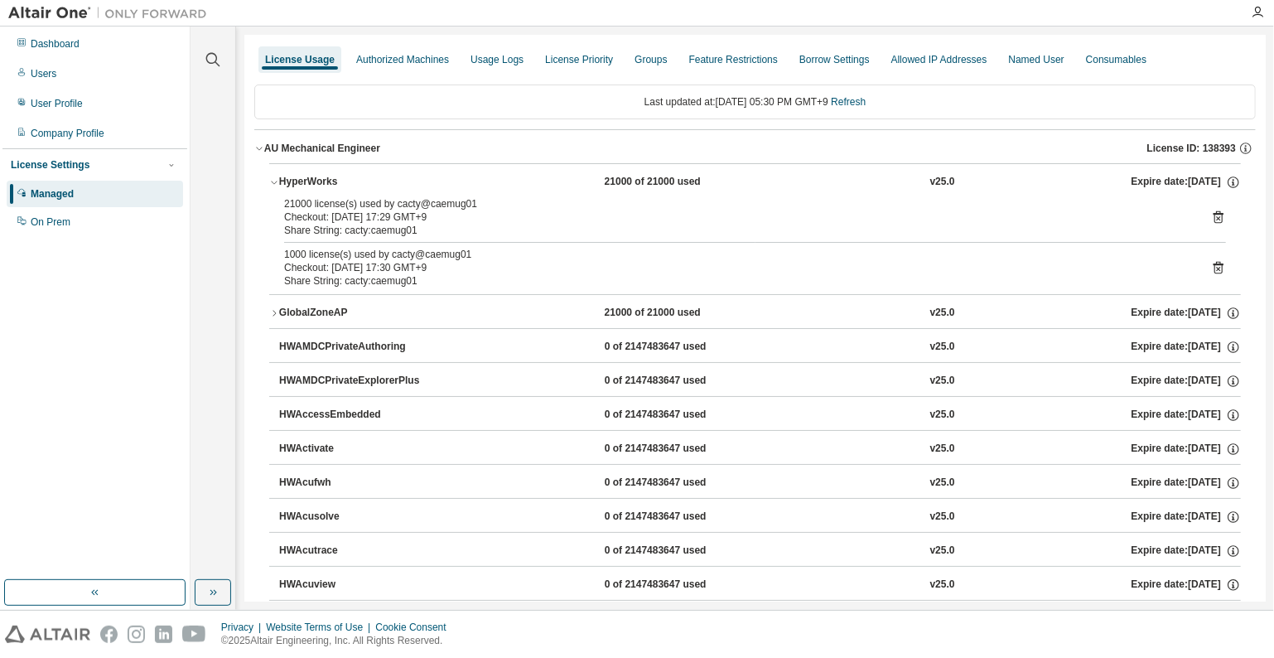
click at [306, 310] on div "GlobalZoneAP" at bounding box center [353, 313] width 149 height 15
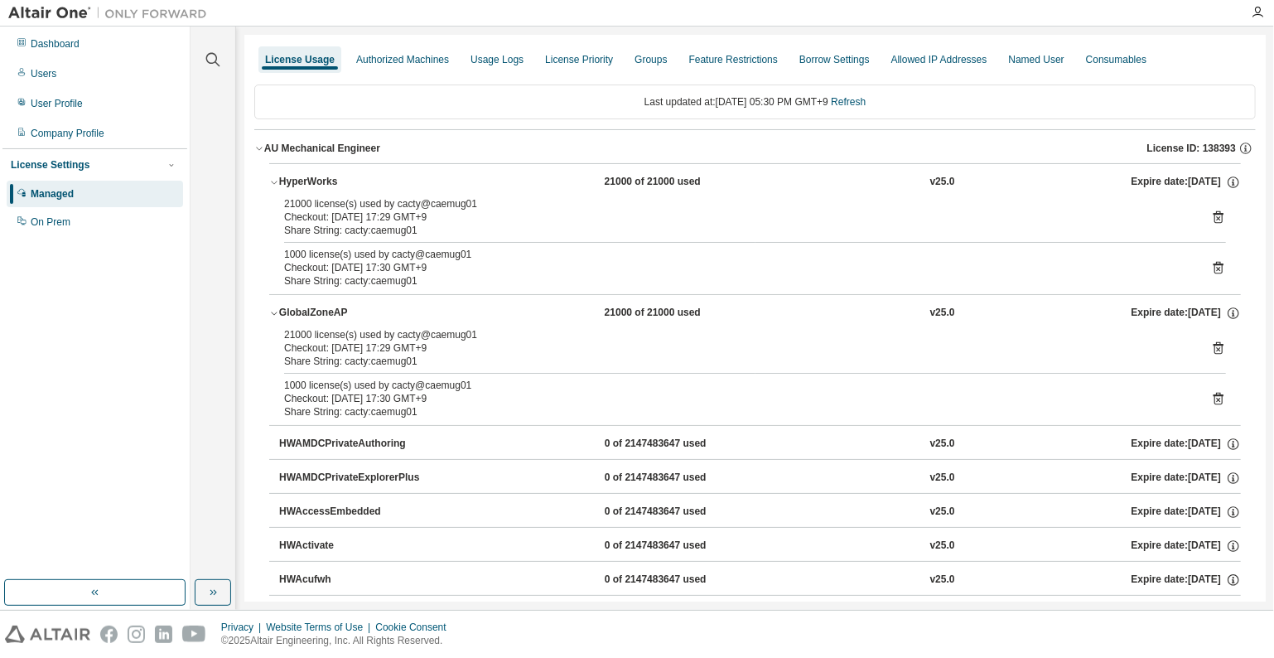
click at [1214, 347] on icon at bounding box center [1219, 348] width 10 height 12
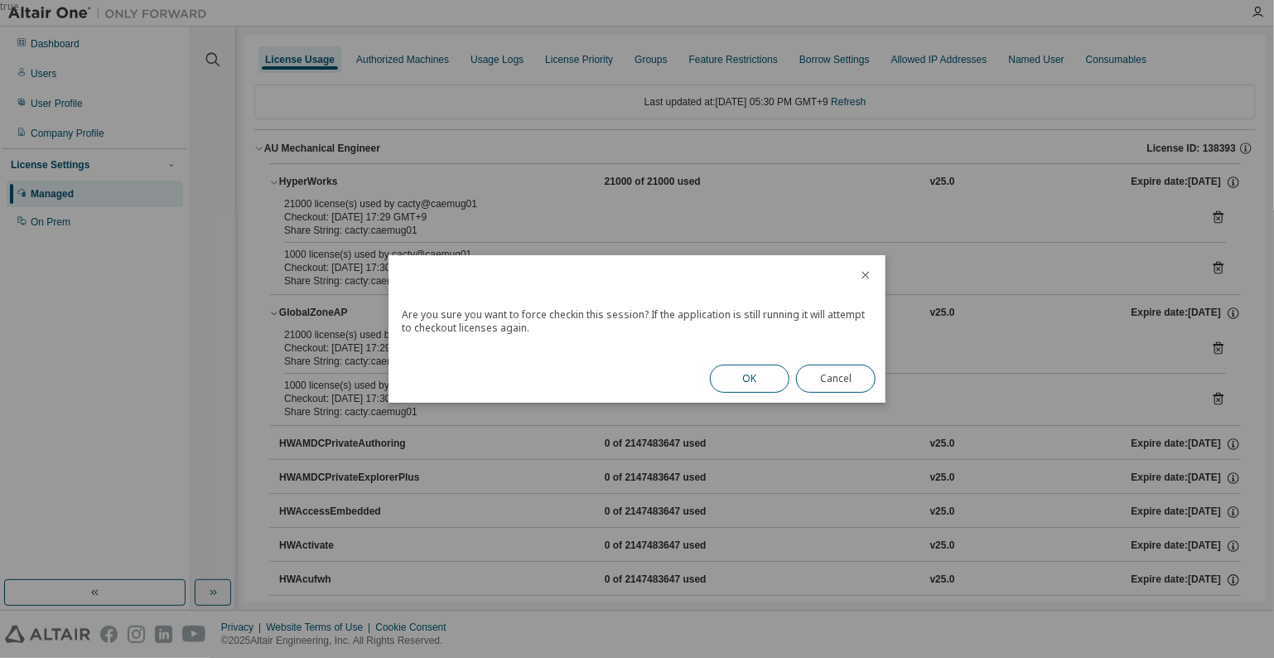
click at [741, 374] on button "OK" at bounding box center [750, 379] width 80 height 28
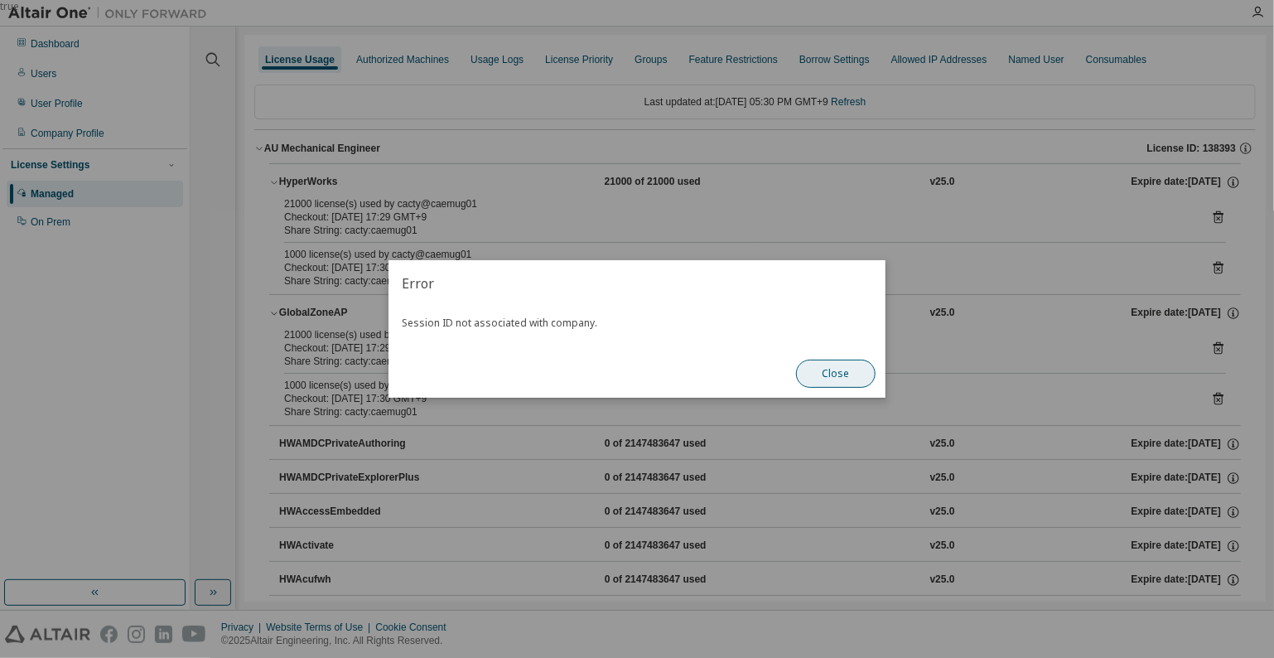
click at [829, 377] on button "Close" at bounding box center [836, 374] width 80 height 28
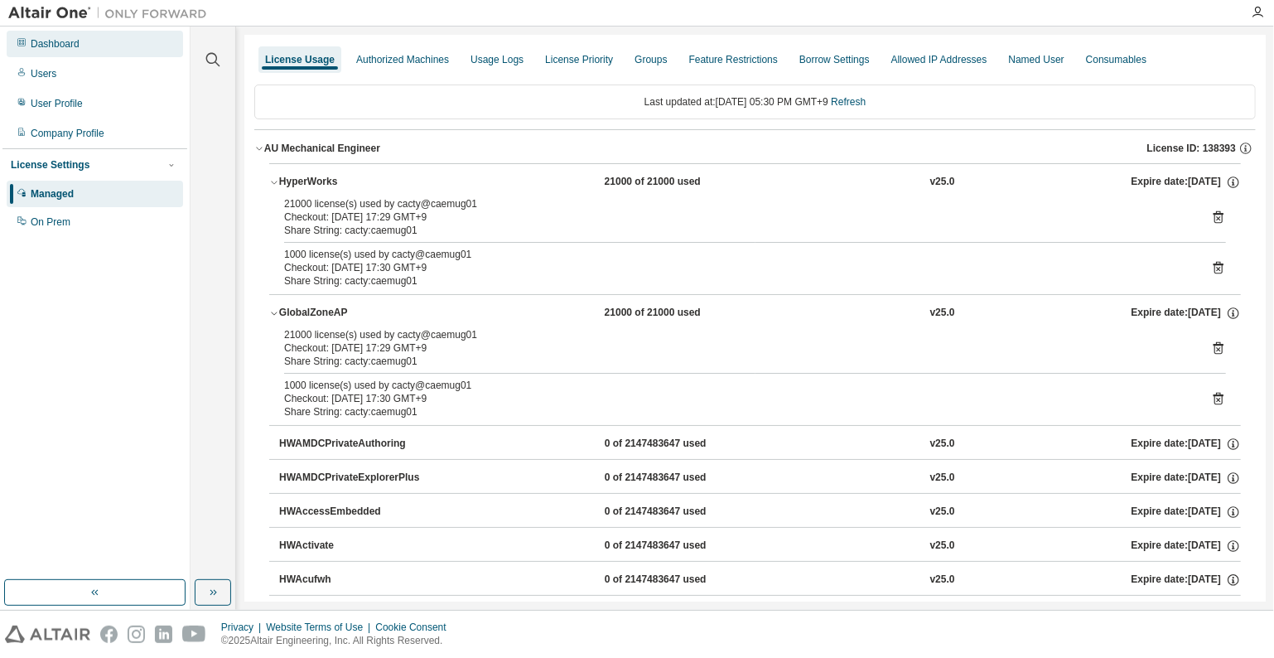
click at [55, 44] on div "Dashboard" at bounding box center [55, 43] width 49 height 13
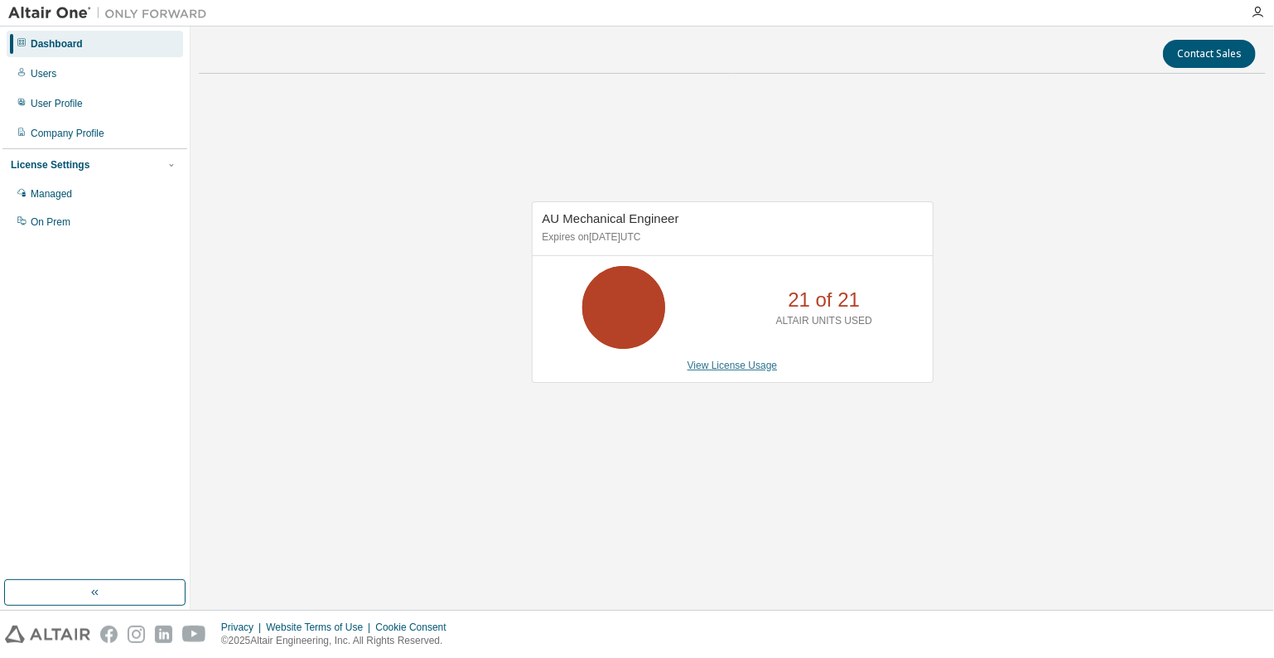
click at [763, 370] on link "View License Usage" at bounding box center [733, 366] width 90 height 12
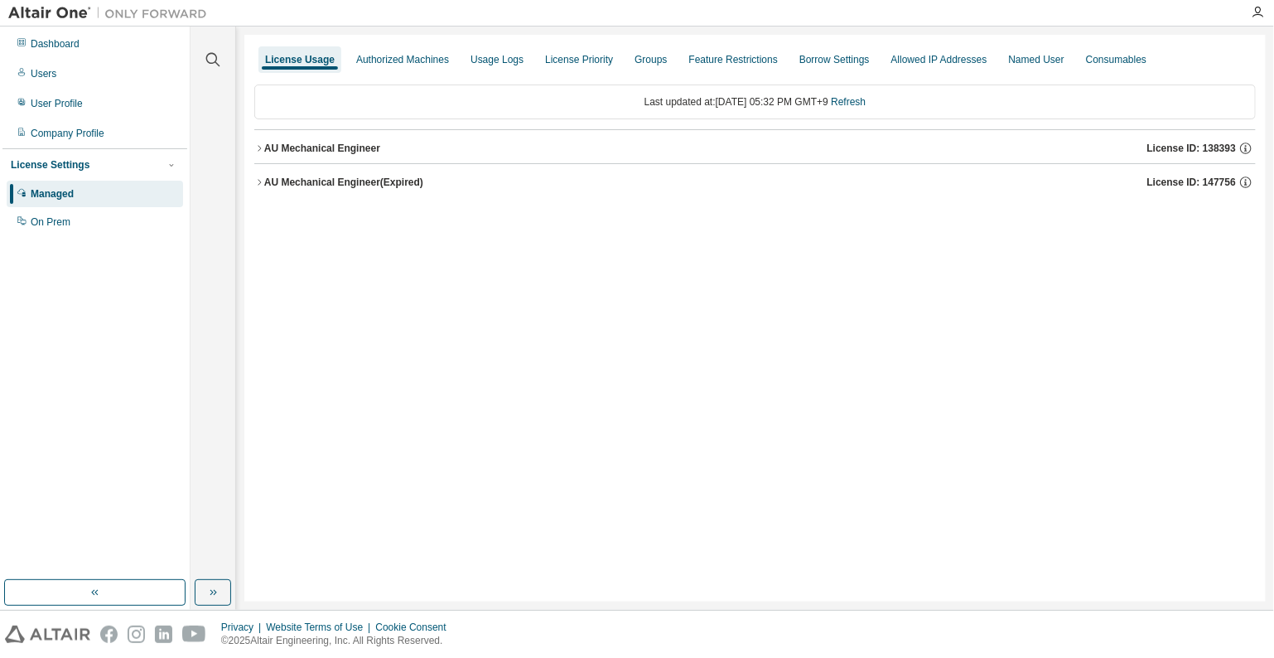
click at [348, 148] on div "AU Mechanical Engineer" at bounding box center [322, 148] width 116 height 13
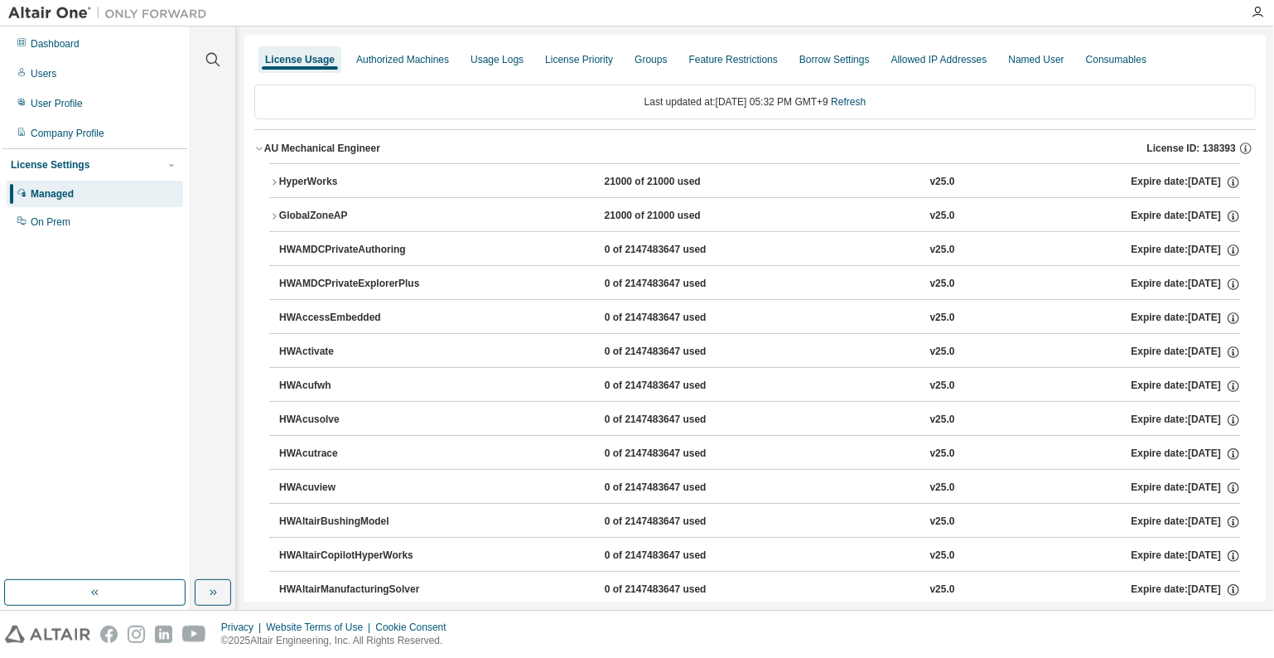
click at [333, 176] on div "HyperWorks" at bounding box center [353, 182] width 149 height 15
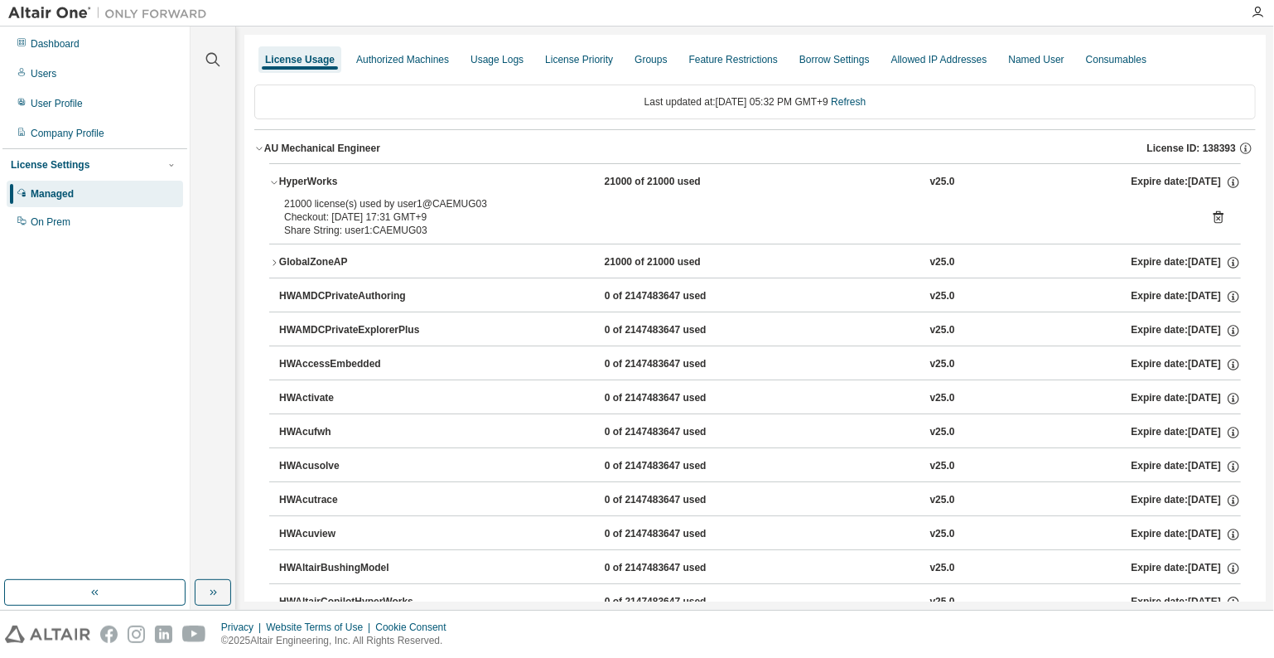
click at [273, 262] on icon "button" at bounding box center [274, 263] width 10 height 10
